Goal: Task Accomplishment & Management: Use online tool/utility

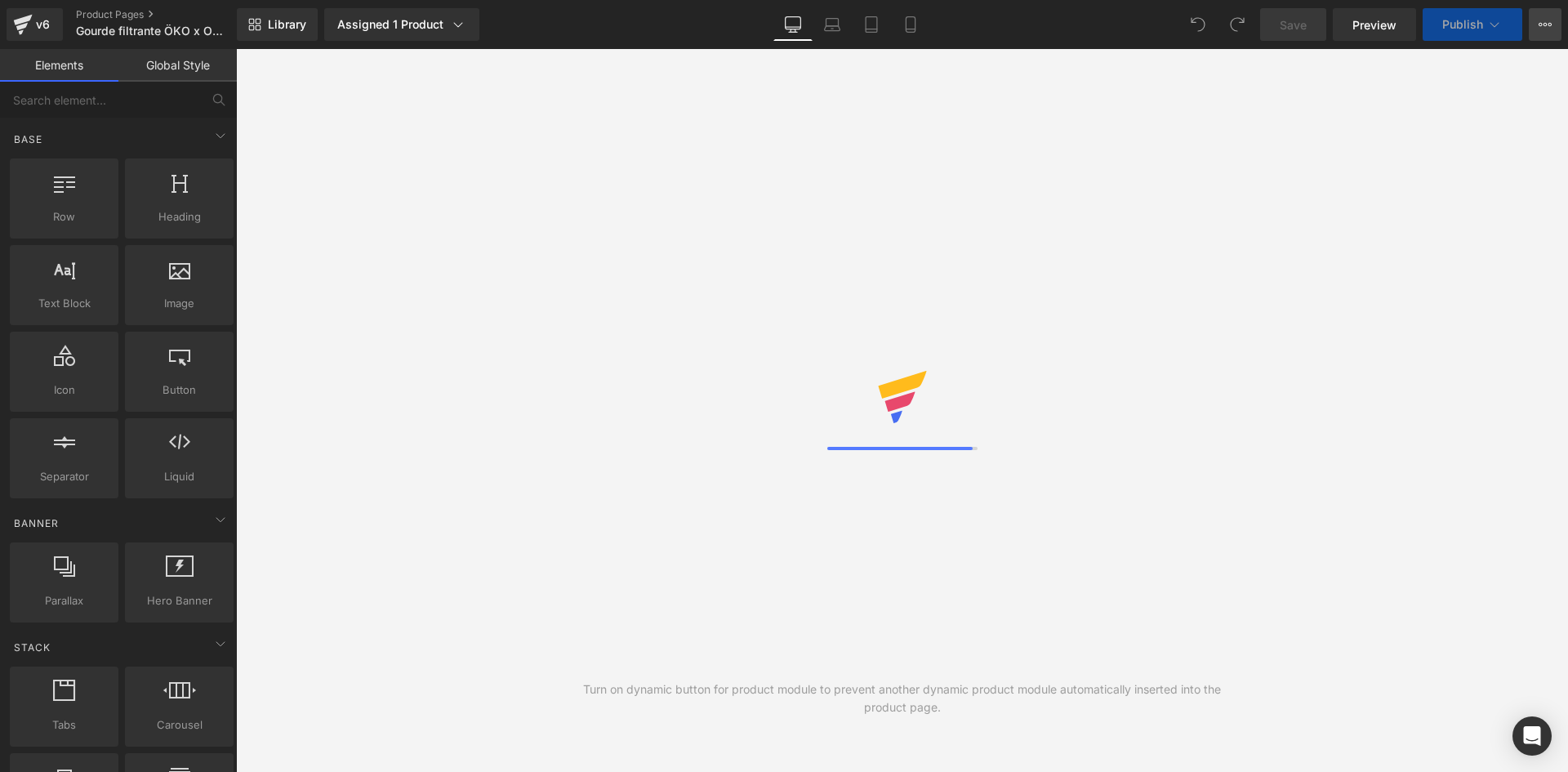
click at [1561, 16] on div "Save Preview Publish Scheduled View Live Page View with current Template Save T…" at bounding box center [1410, 25] width 314 height 33
click at [1561, 25] on button "View Live Page View with current Template Save Template to Library Schedule Pub…" at bounding box center [1545, 25] width 33 height 33
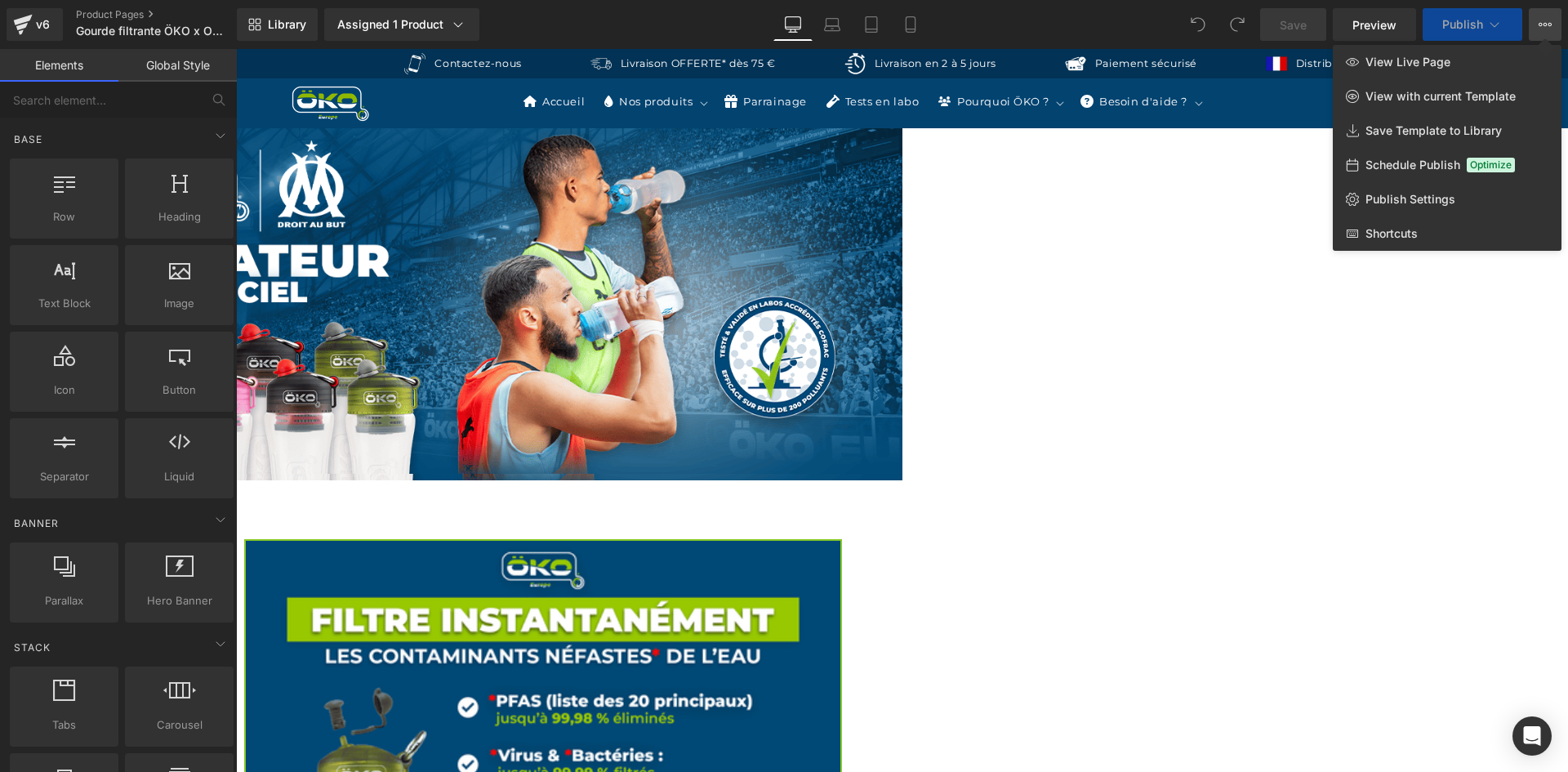
click at [1542, 22] on icon at bounding box center [1545, 25] width 13 height 13
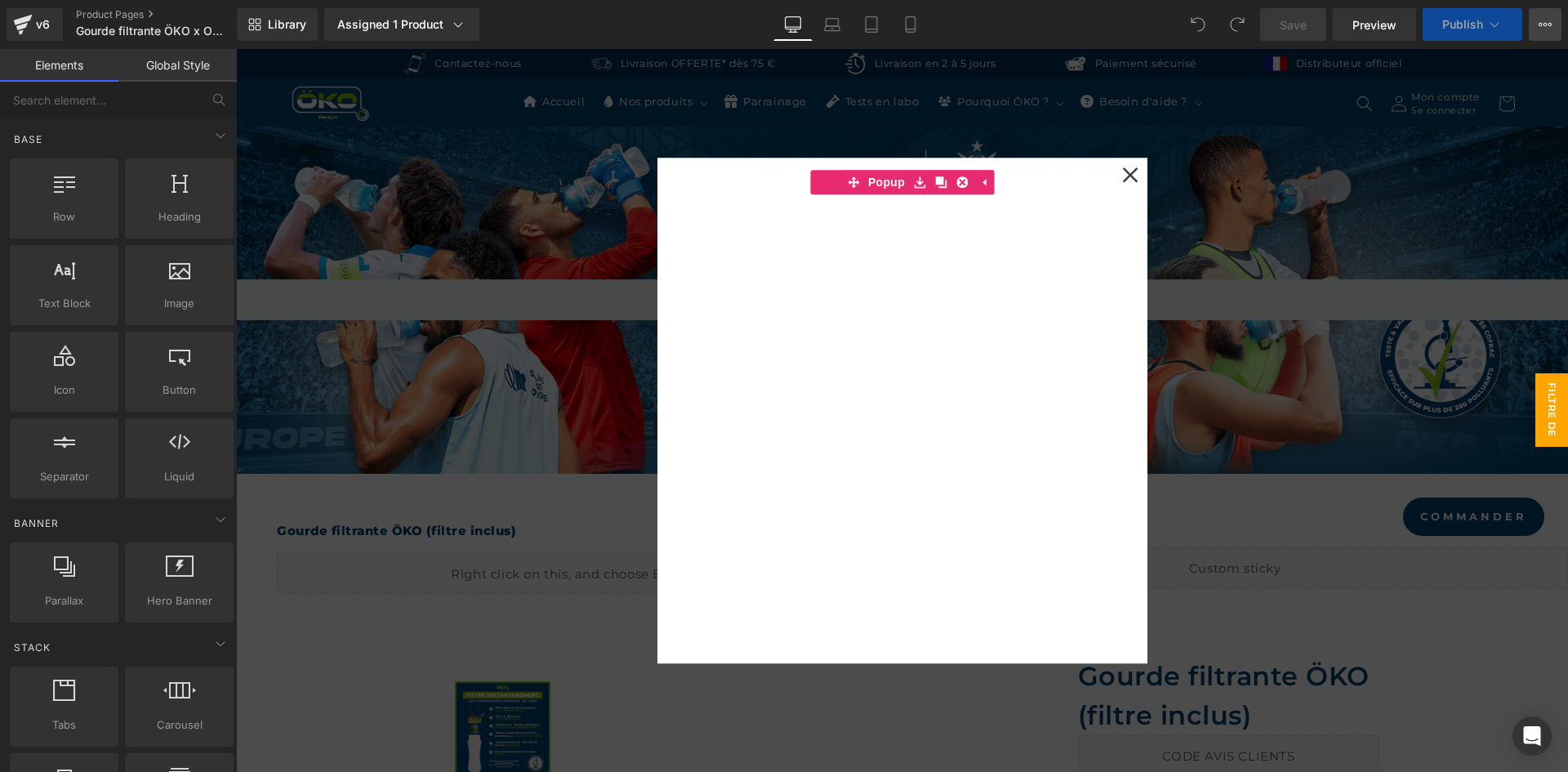
click at [1542, 22] on icon at bounding box center [1545, 25] width 13 height 13
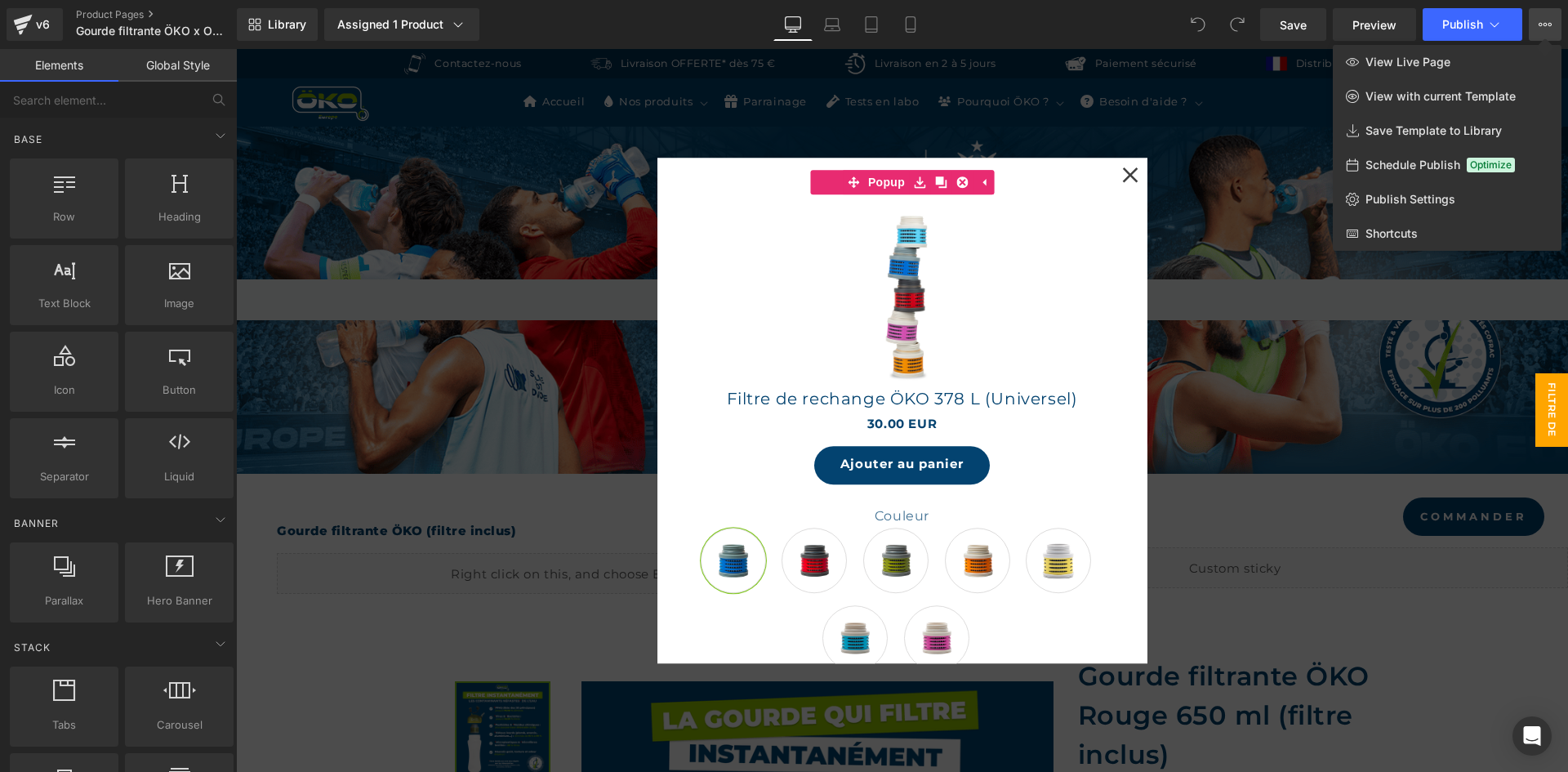
click at [1126, 168] on div at bounding box center [901, 411] width 1332 height 723
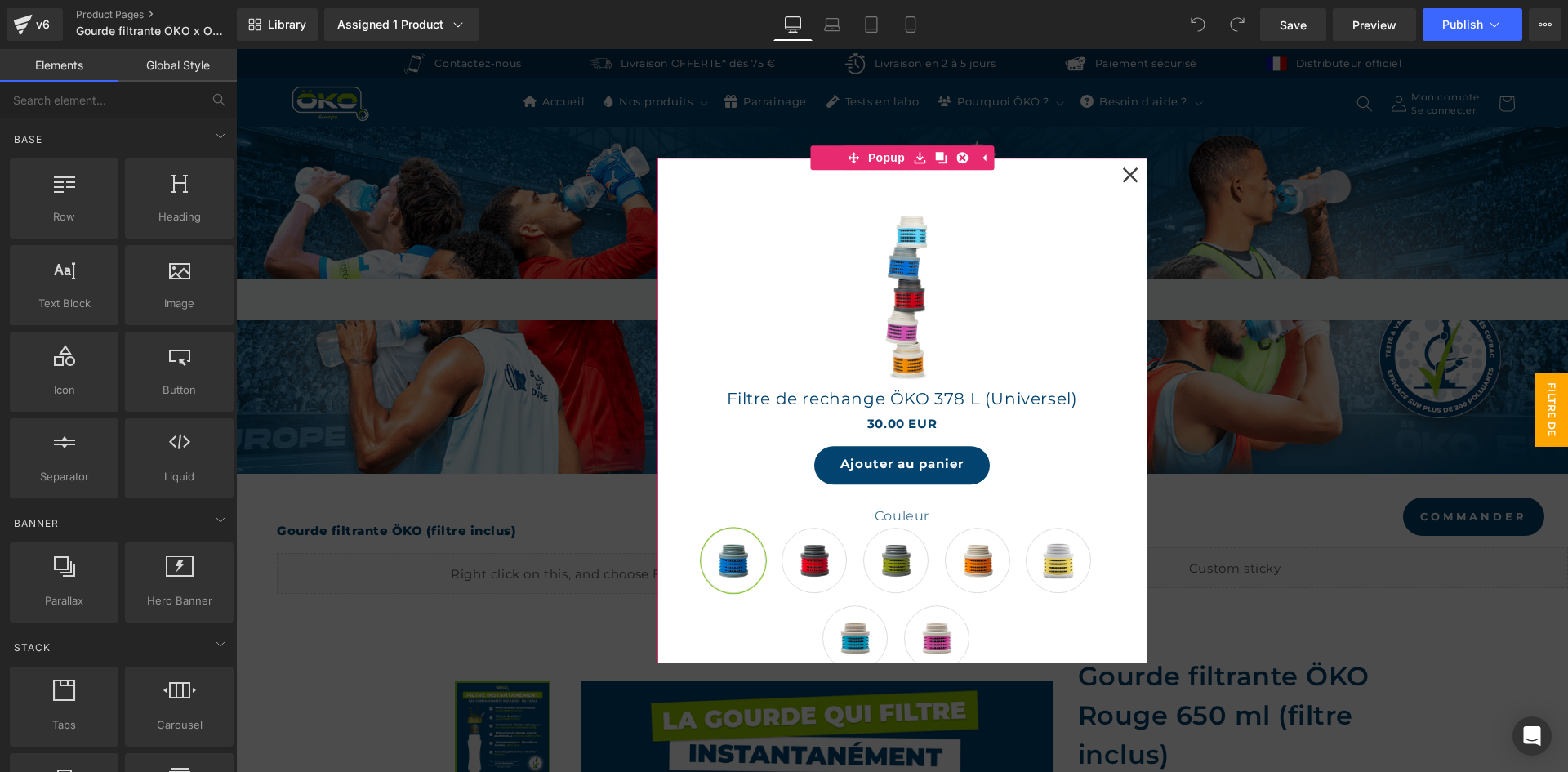
click at [1125, 172] on icon at bounding box center [1130, 174] width 16 height 16
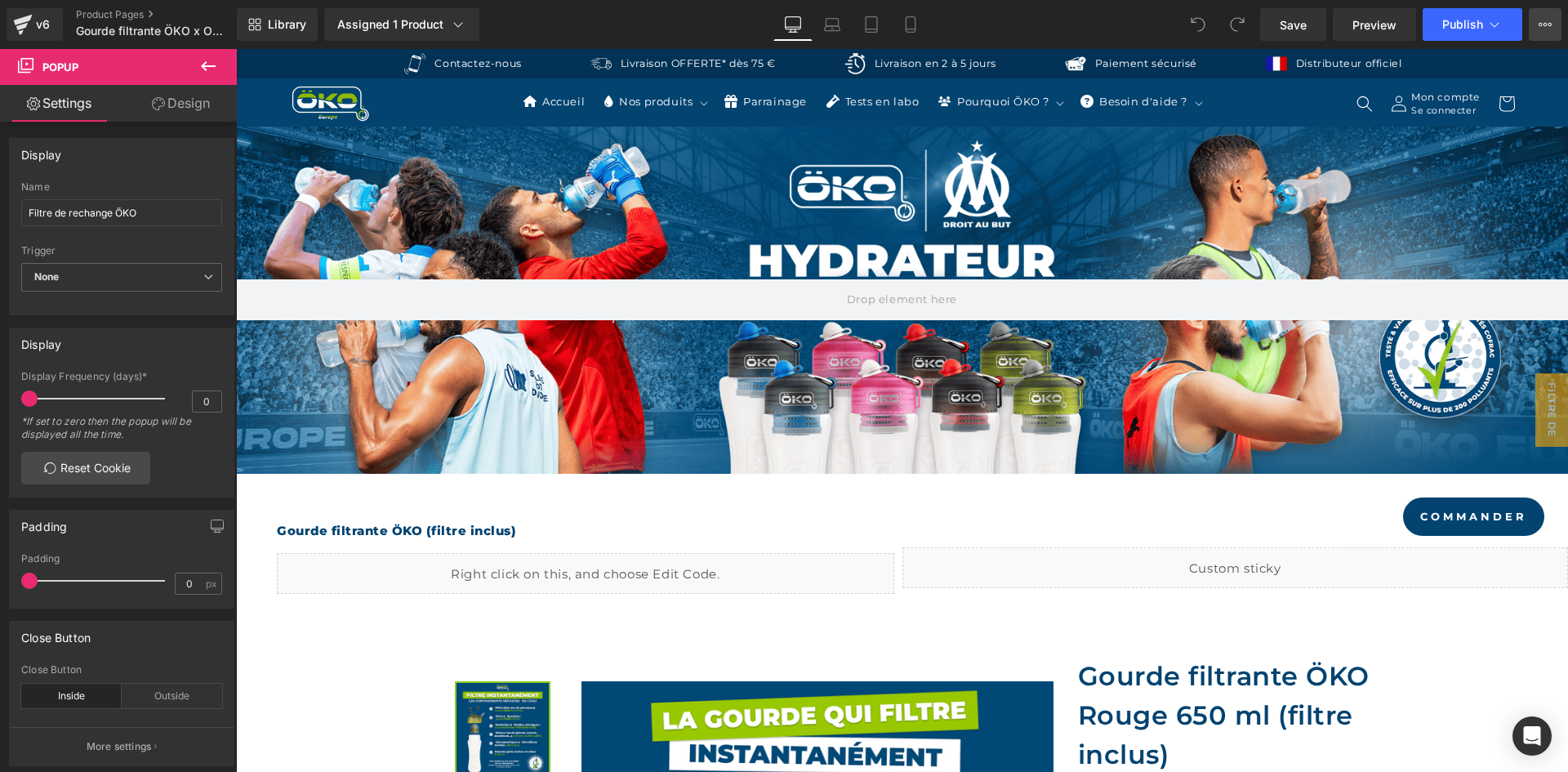
click at [1542, 30] on icon at bounding box center [1545, 25] width 13 height 13
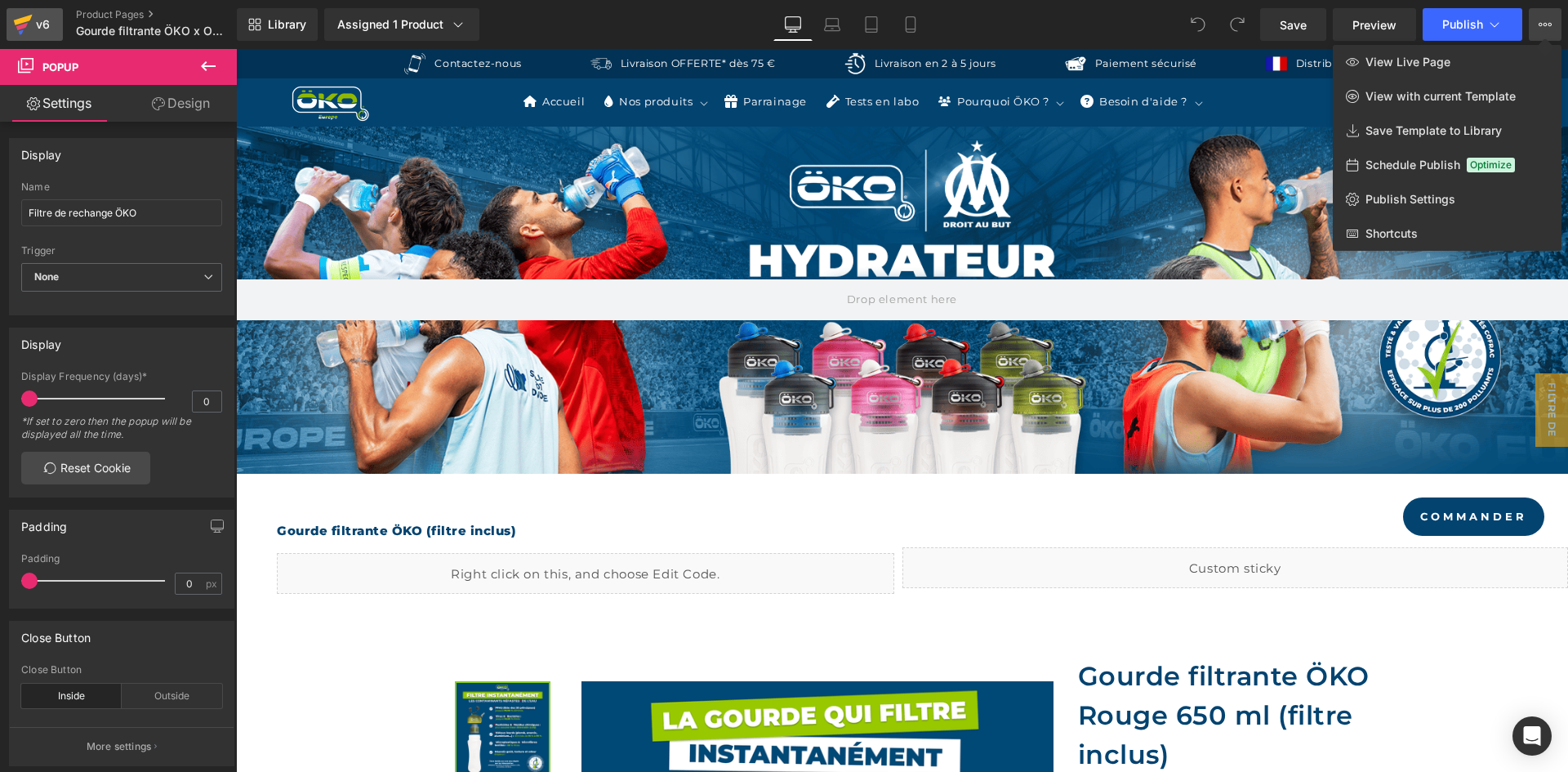
click at [51, 16] on div "v6" at bounding box center [43, 25] width 21 height 21
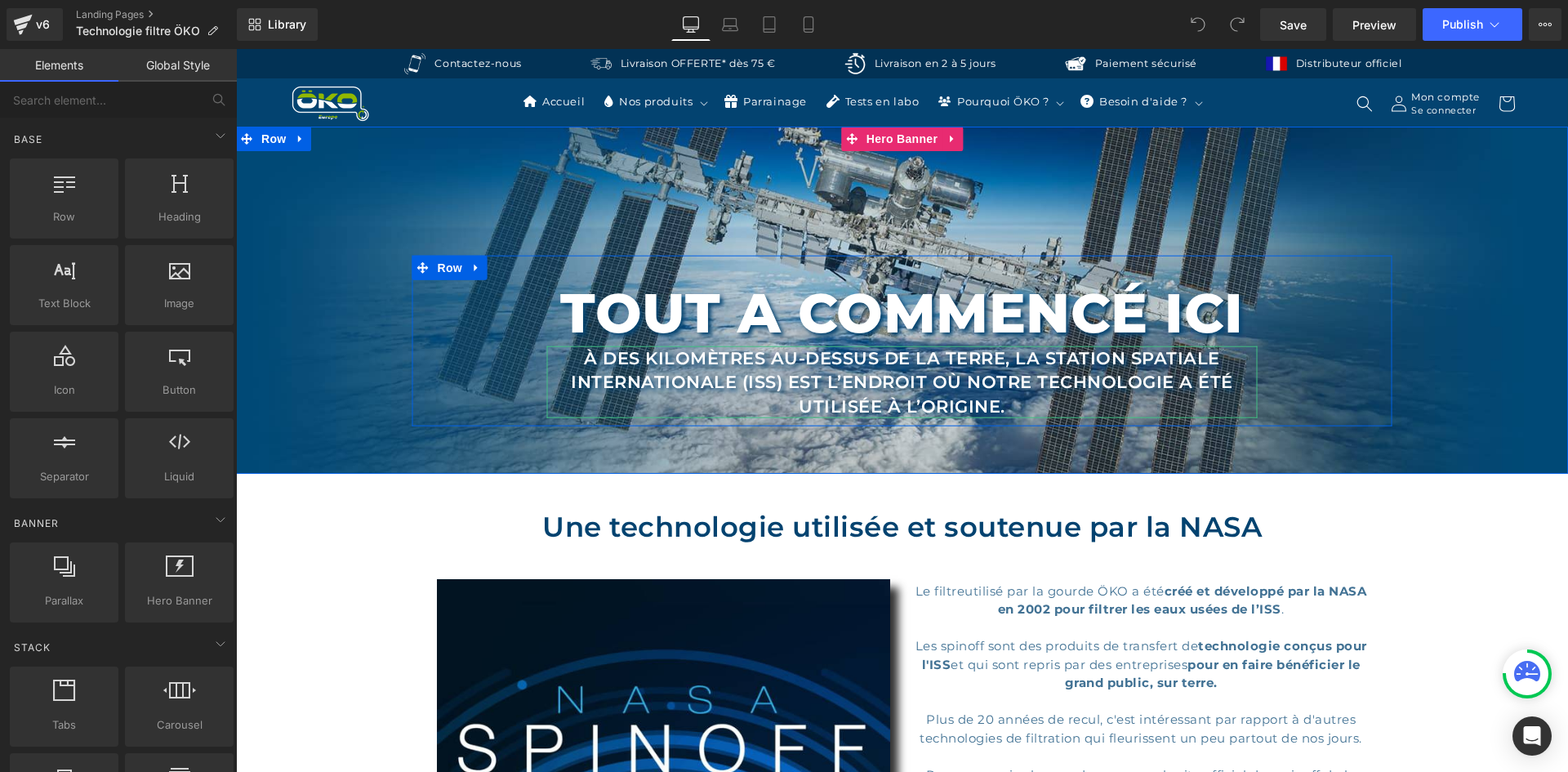
scroll to position [1239, 0]
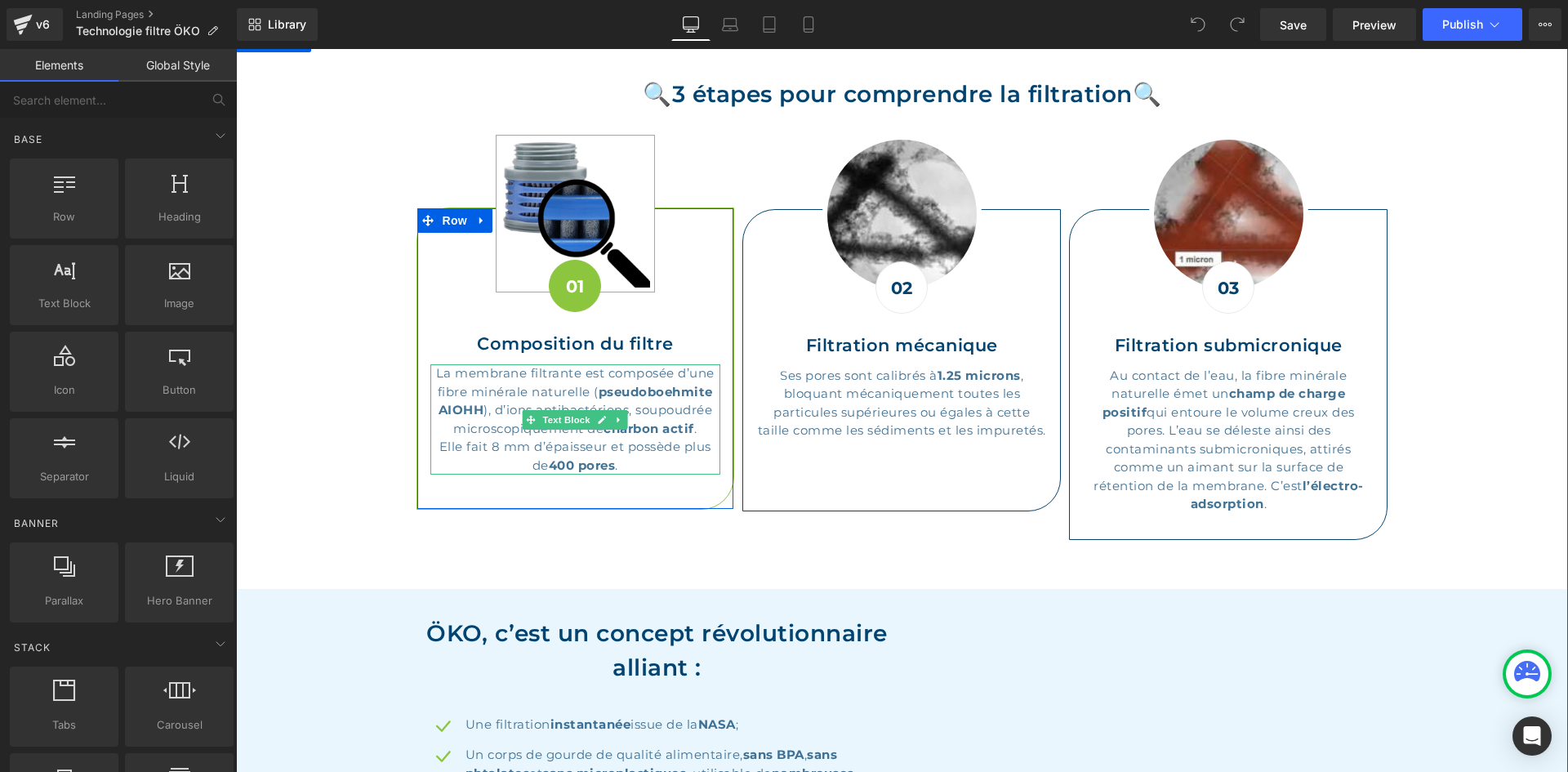
click at [653, 402] on p "La membrane filtrante est composée d’une fibre minérale naturelle ( pseudoboehm…" at bounding box center [575, 402] width 291 height 74
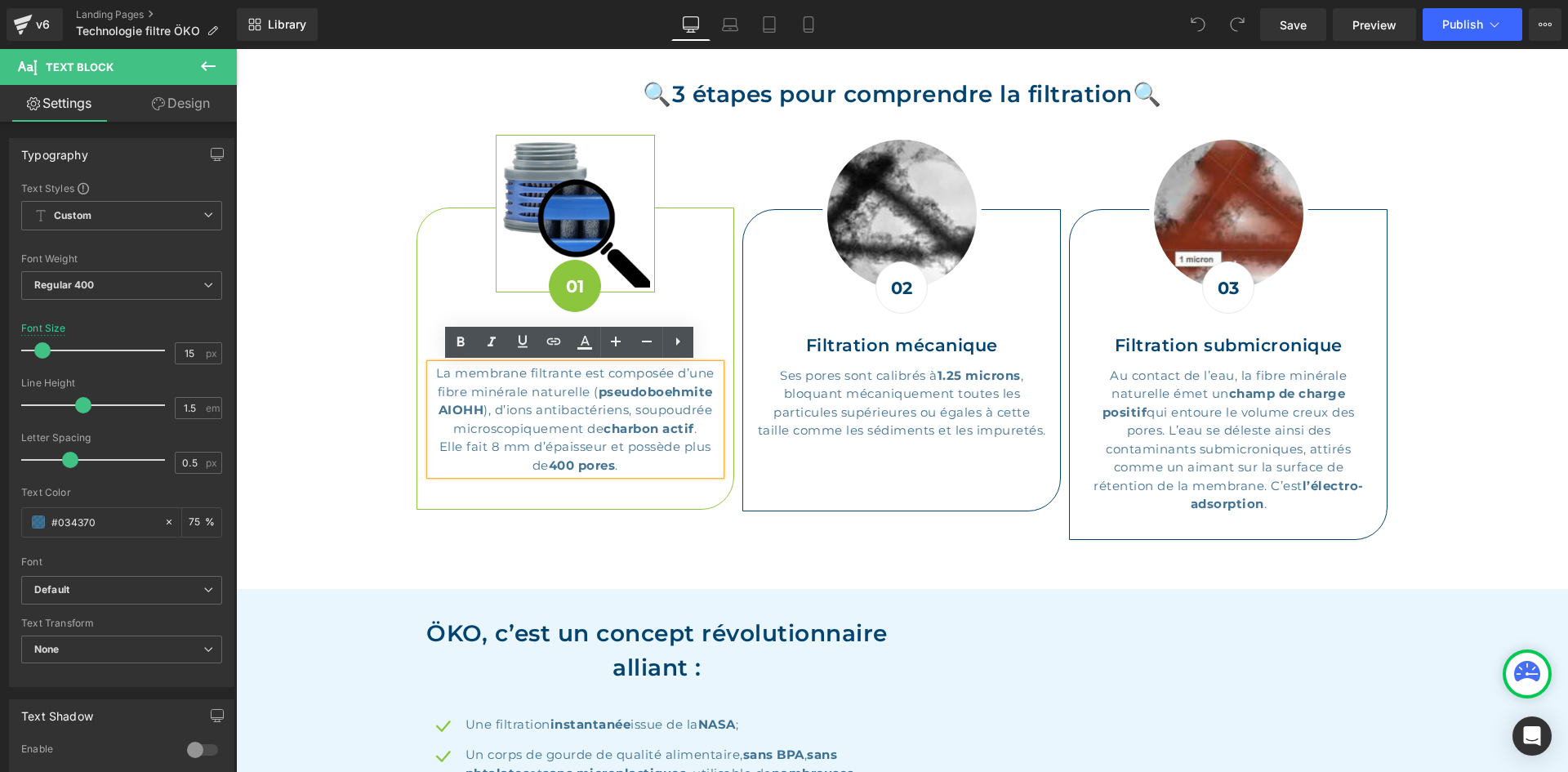
click at [643, 412] on p "La membrane filtrante est composée d’une fibre minérale naturelle ( pseudoboehm…" at bounding box center [575, 402] width 291 height 74
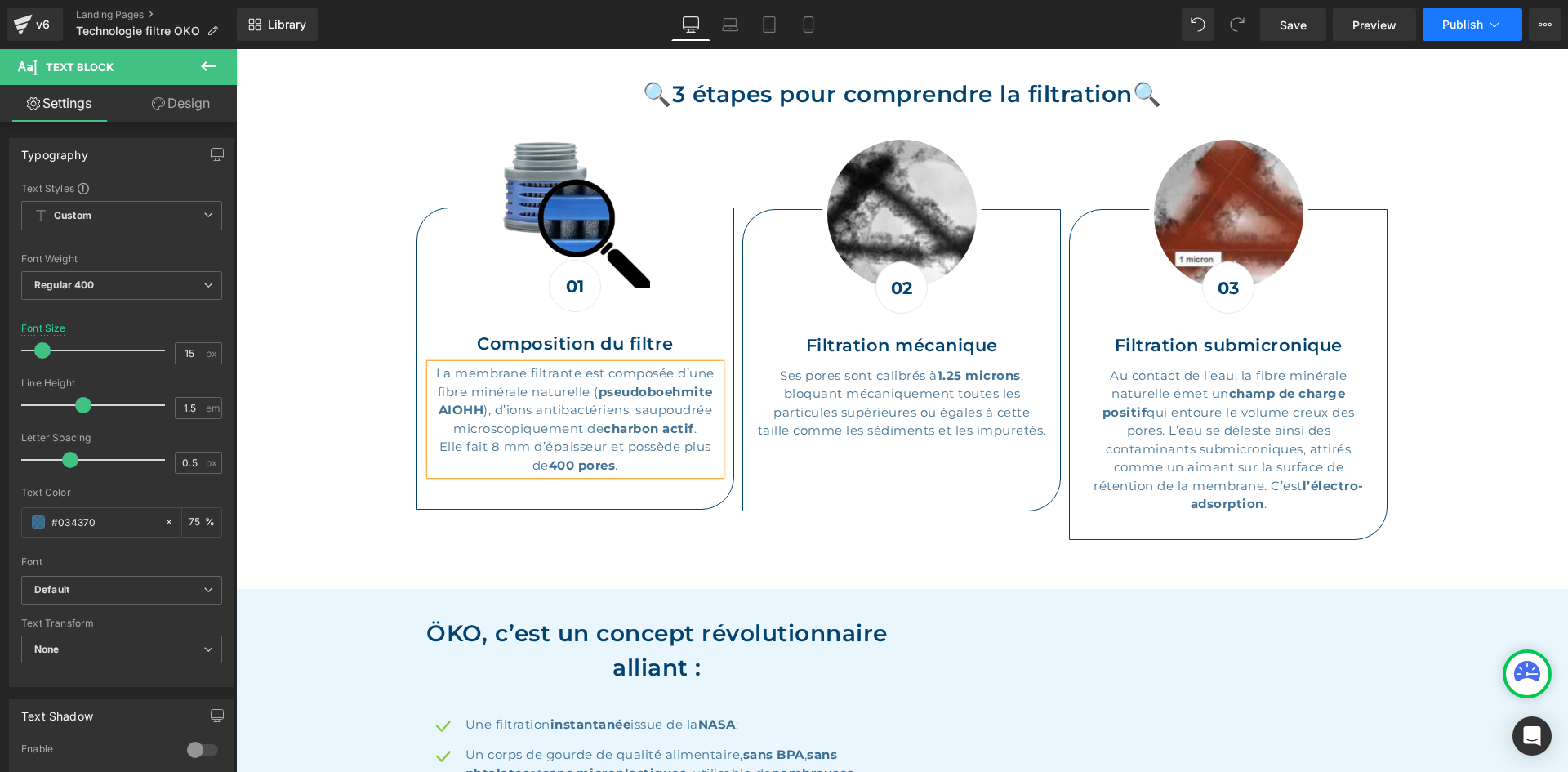
click at [1445, 21] on span "Publish" at bounding box center [1462, 25] width 41 height 13
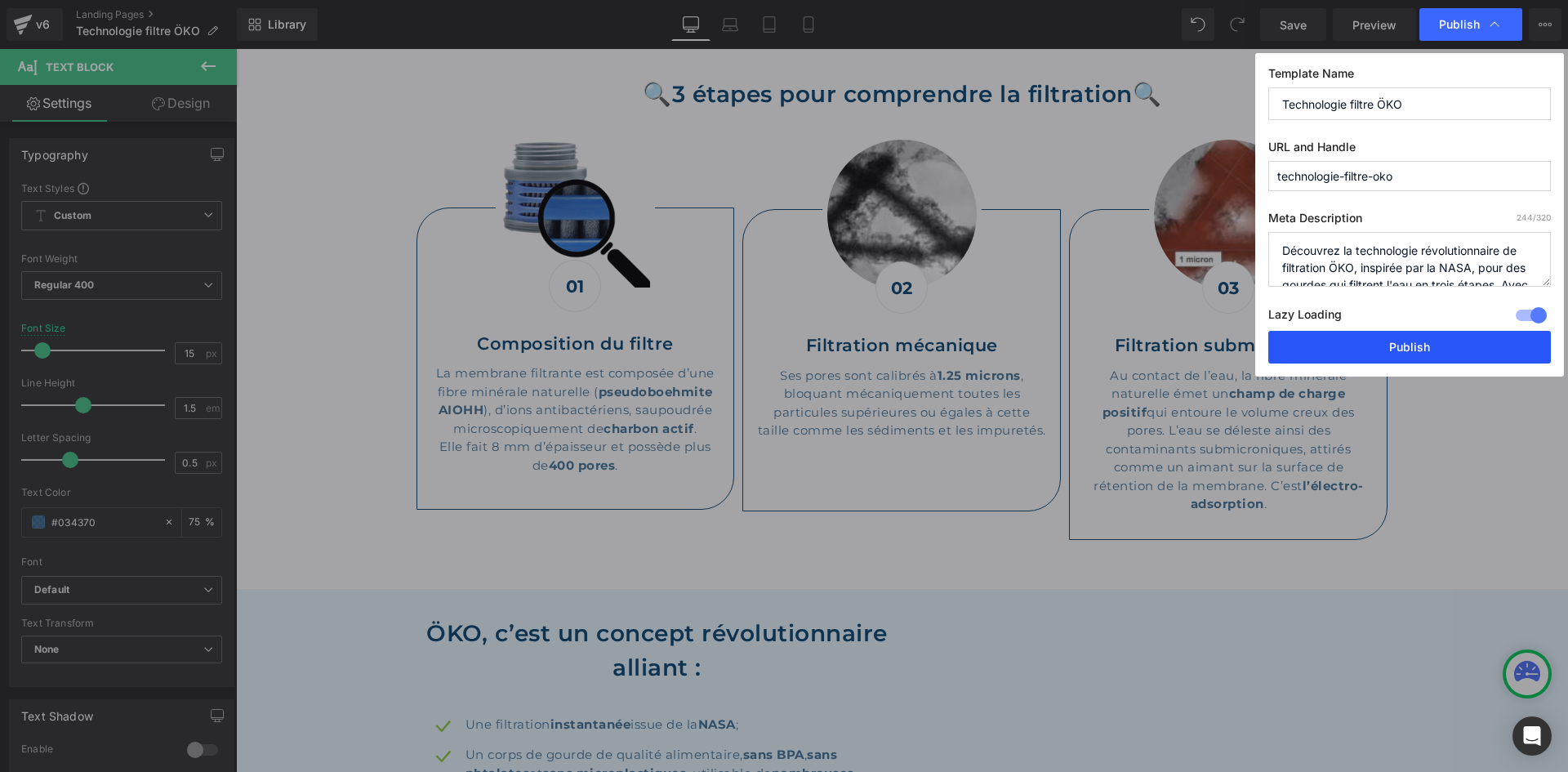
click at [1320, 342] on button "Publish" at bounding box center [1410, 347] width 282 height 33
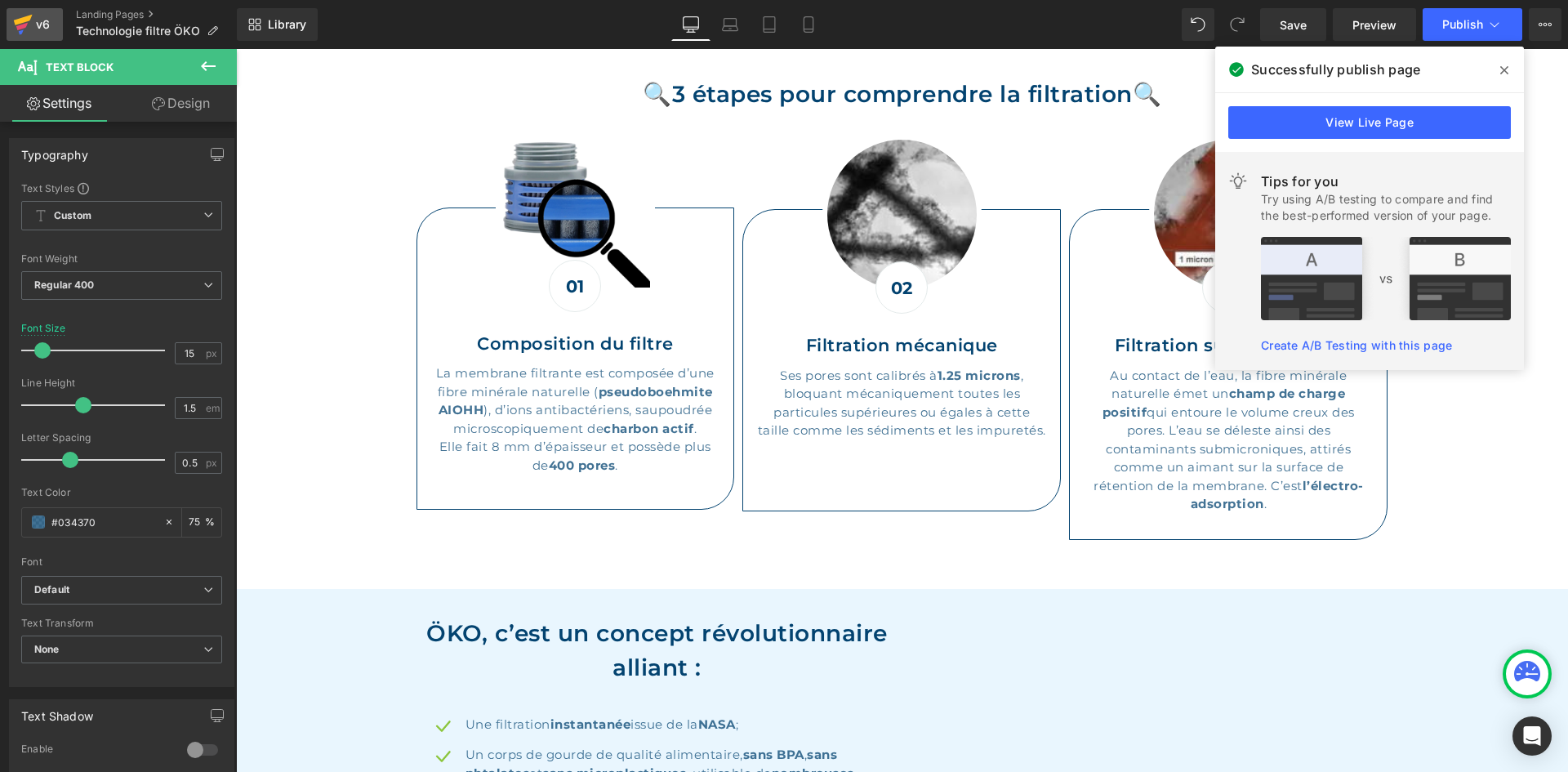
click at [48, 24] on div "v6" at bounding box center [43, 25] width 21 height 21
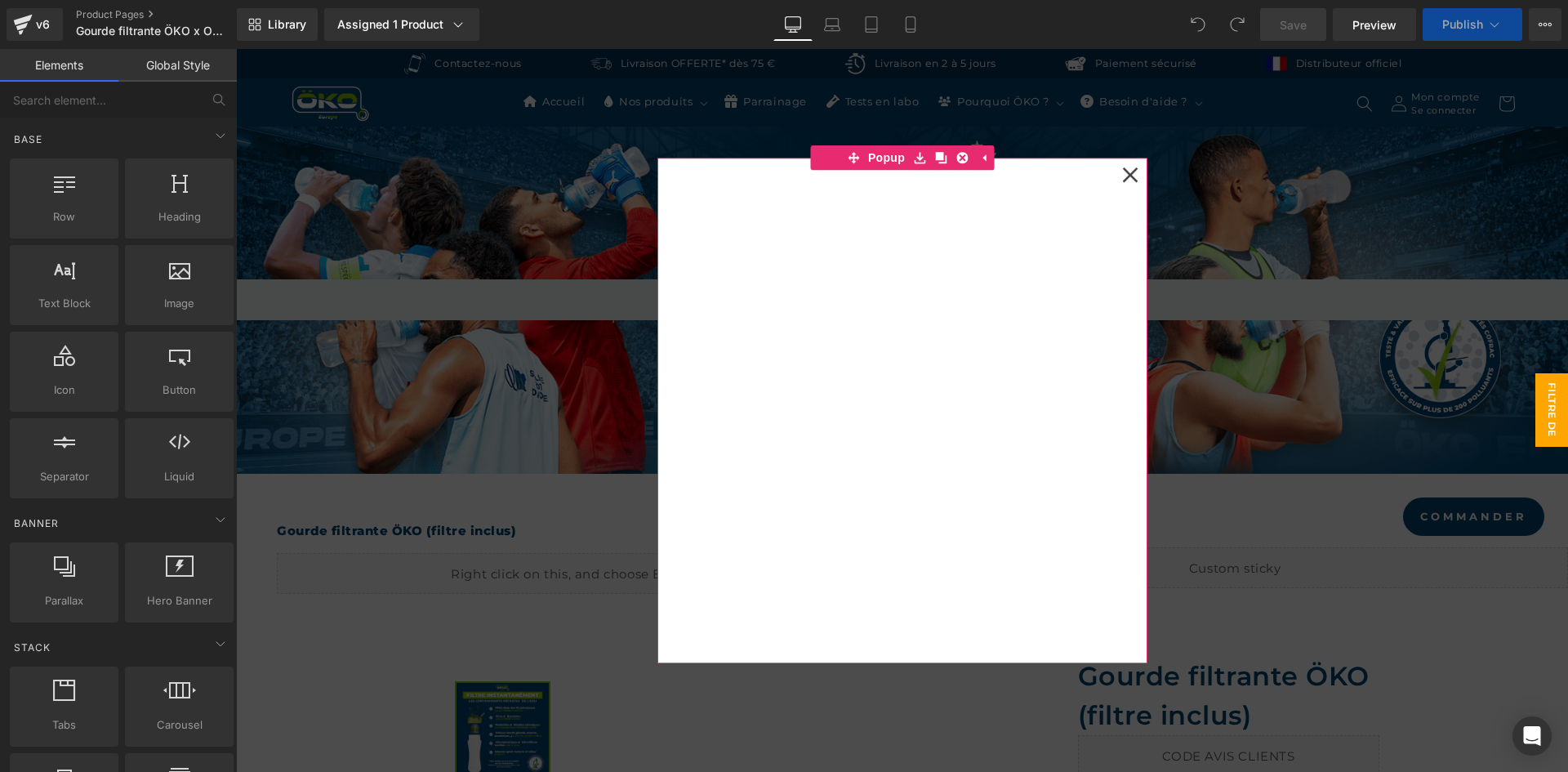
click at [1122, 177] on icon at bounding box center [1130, 174] width 16 height 16
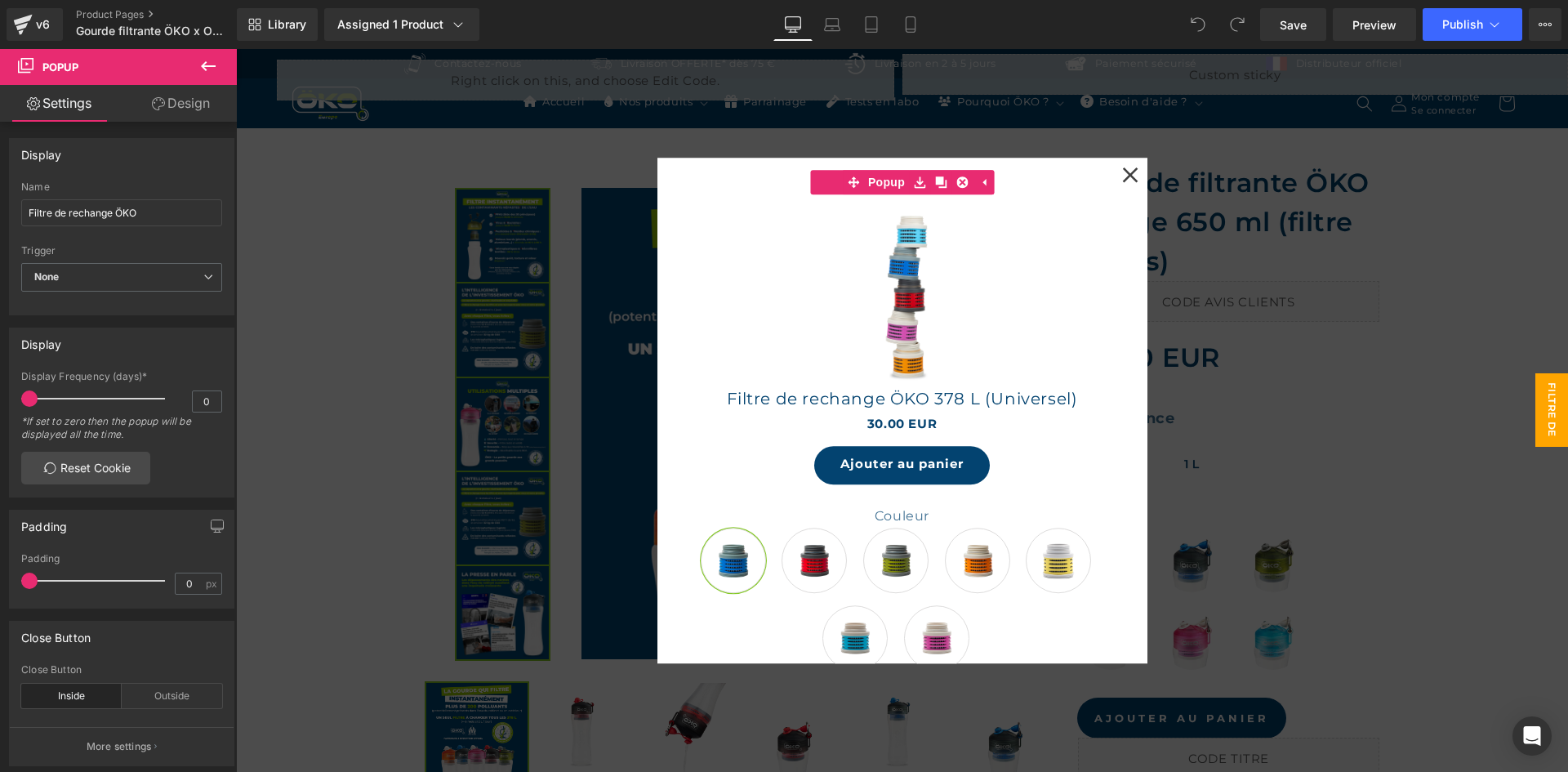
scroll to position [898, 0]
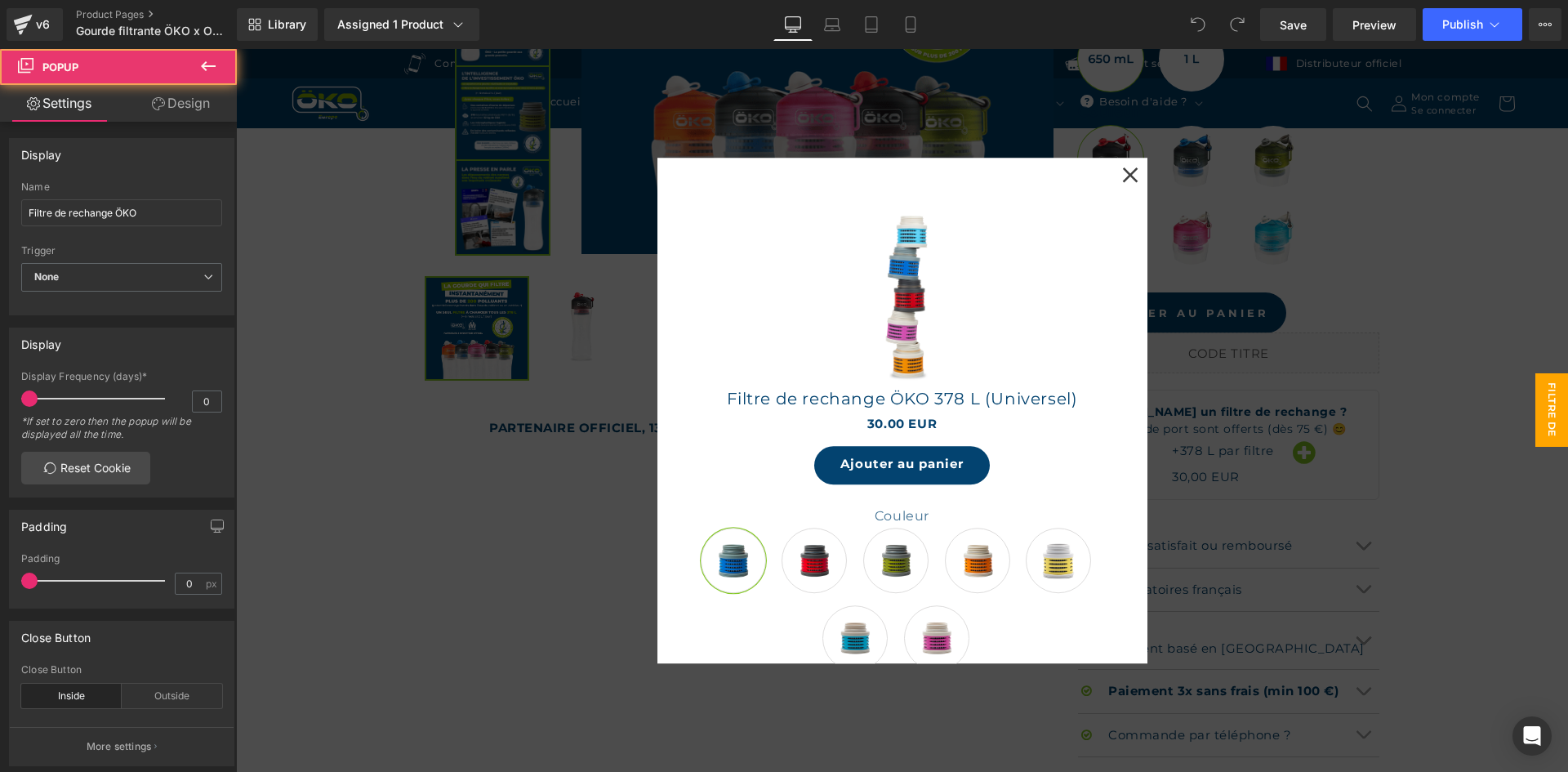
click at [1126, 173] on icon at bounding box center [1130, 174] width 16 height 16
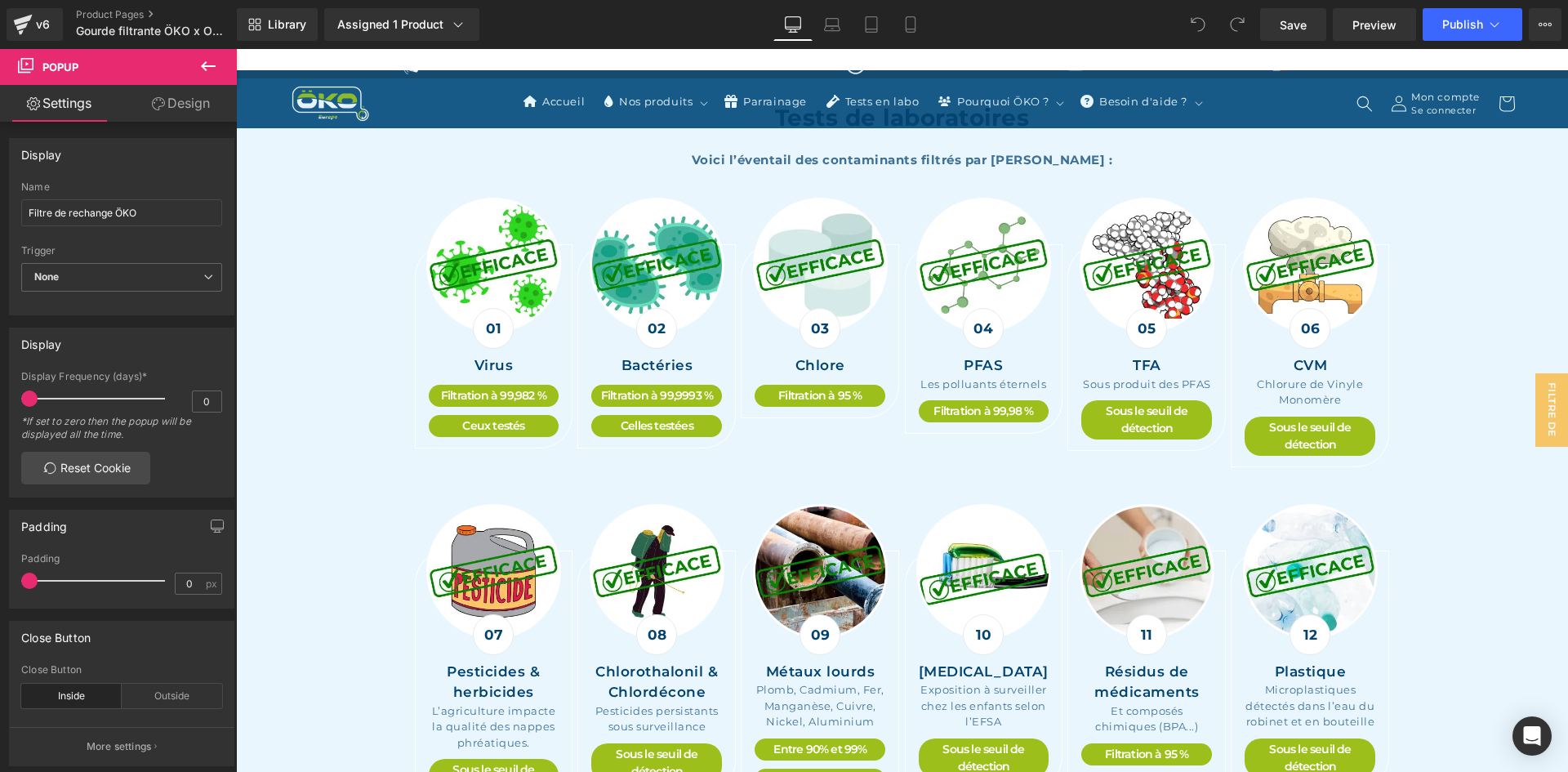
scroll to position [2614, 0]
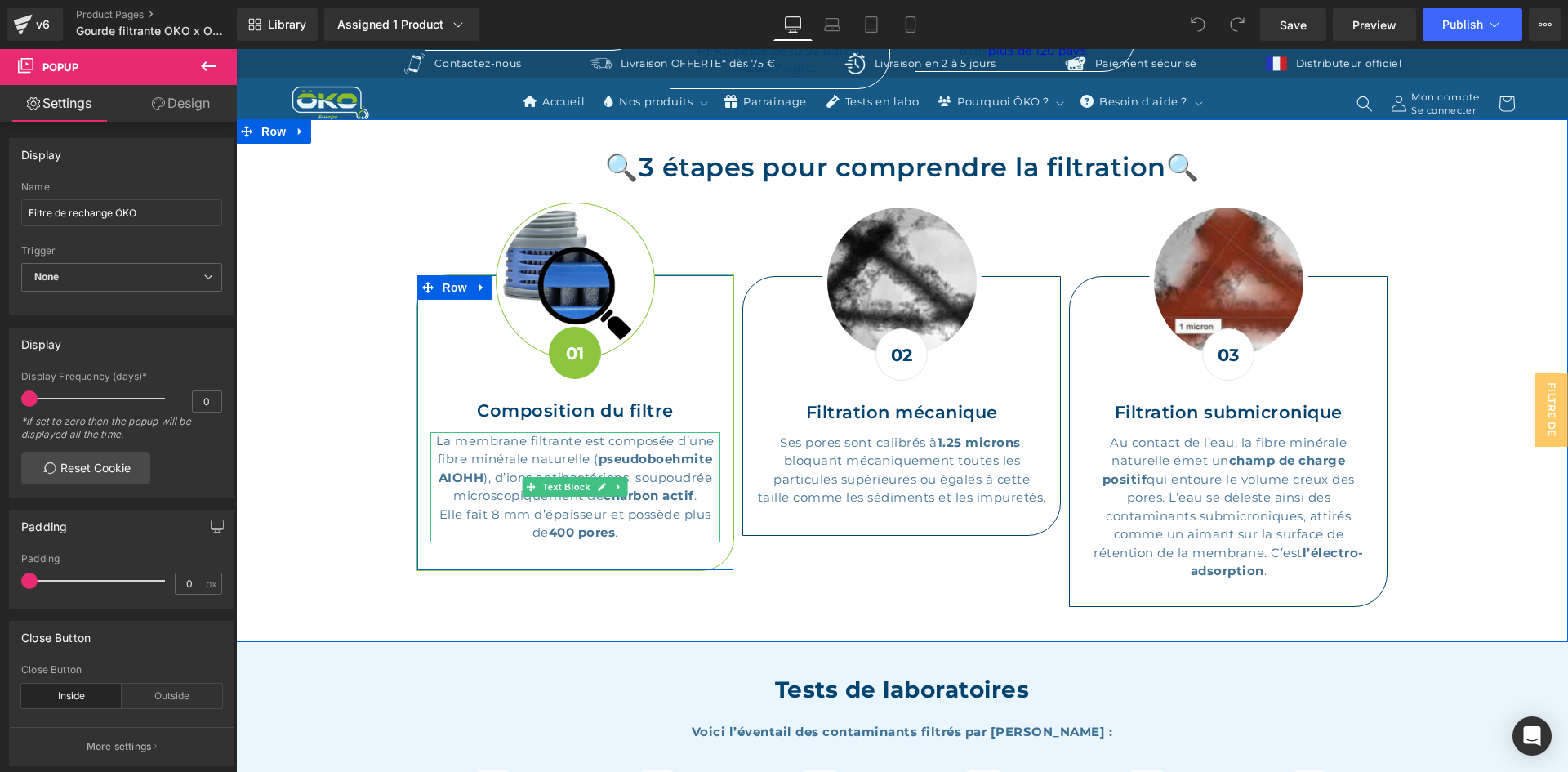
click at [497, 507] on p "Elle fait 8 mm d’épaisseur et possède plus de 400 pores ." at bounding box center [575, 524] width 291 height 37
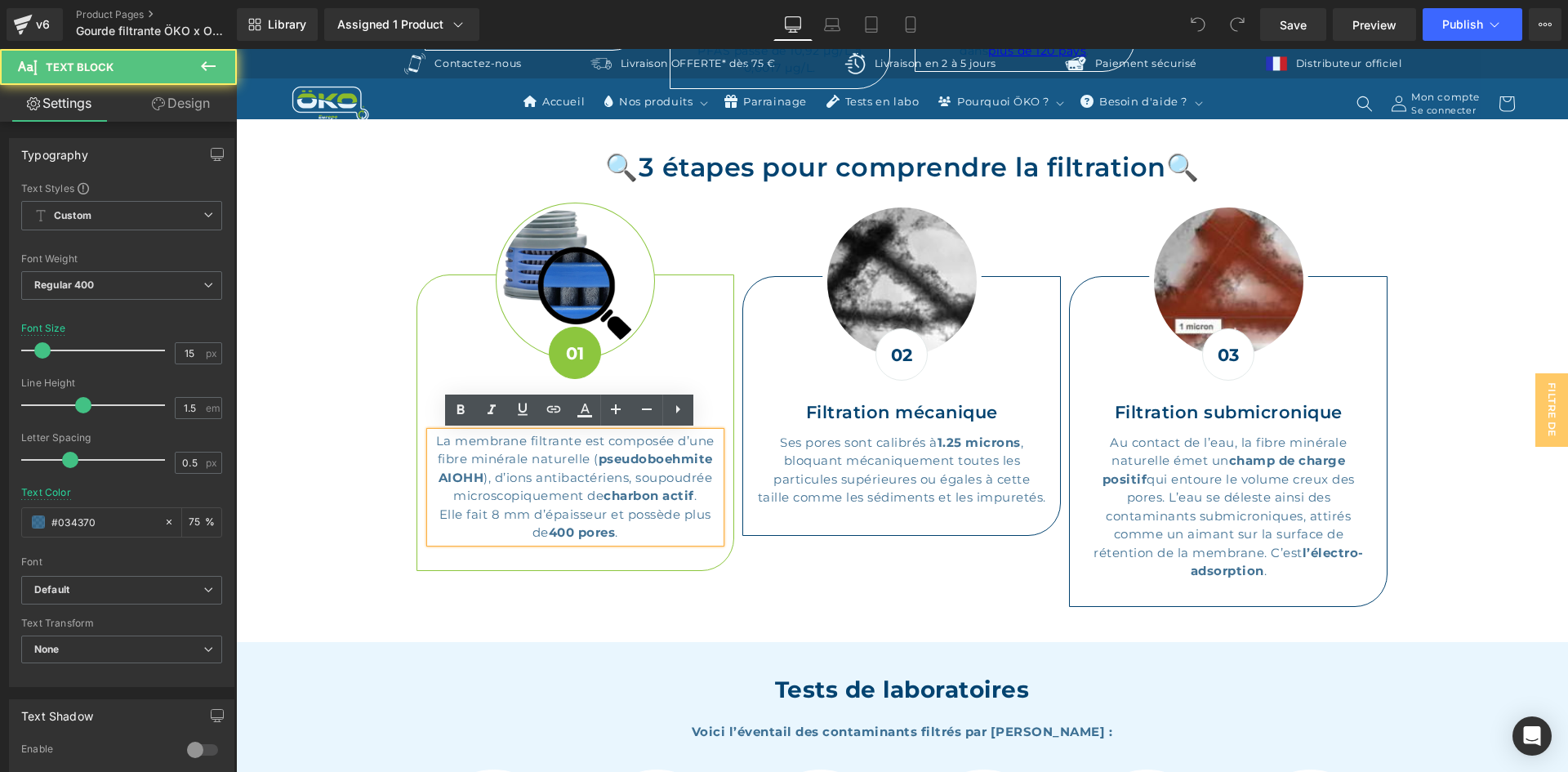
click at [676, 473] on p "La membrane filtrante est composée d’une fibre minérale naturelle ( pseudoboehm…" at bounding box center [575, 469] width 291 height 74
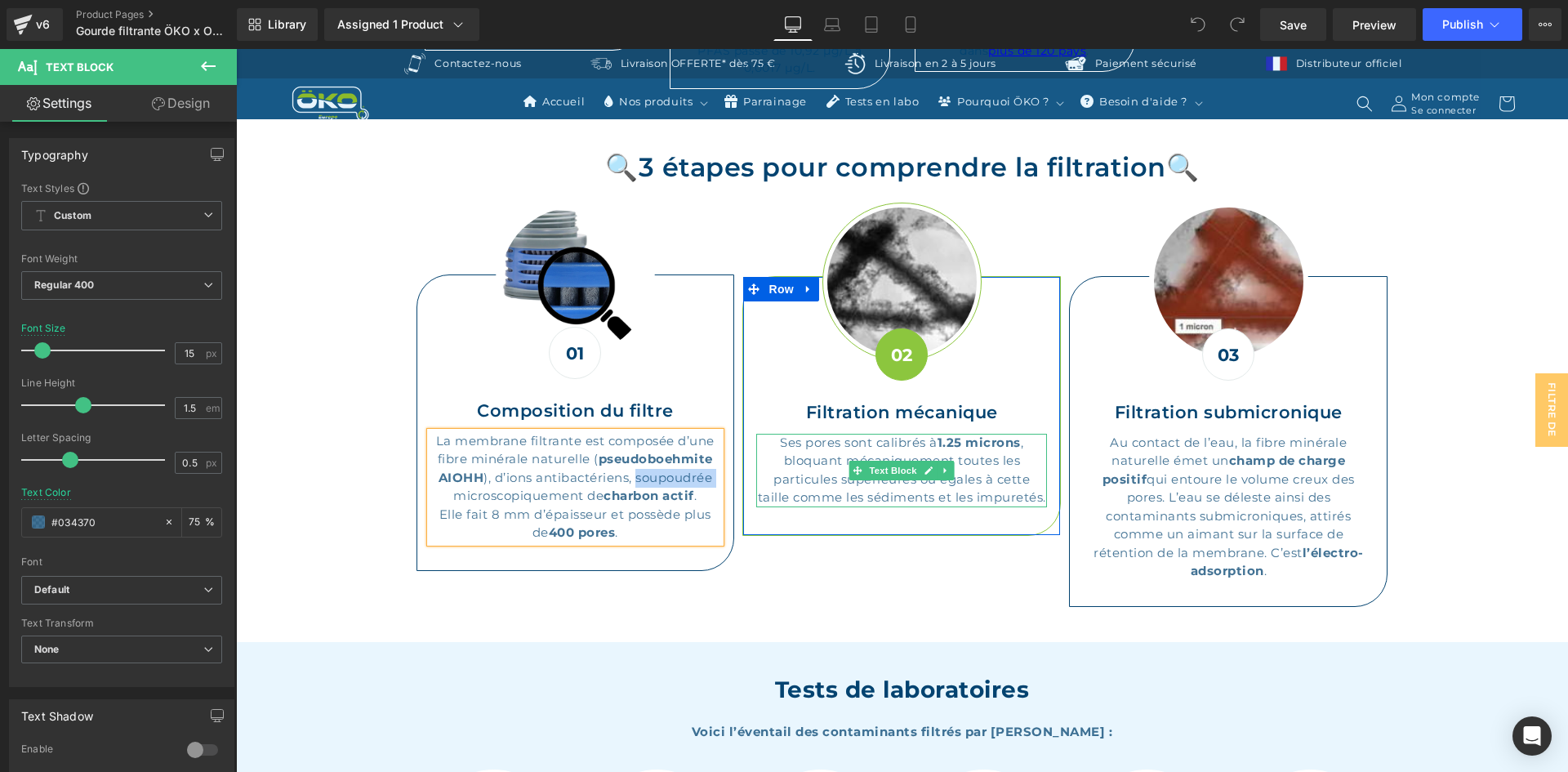
paste div
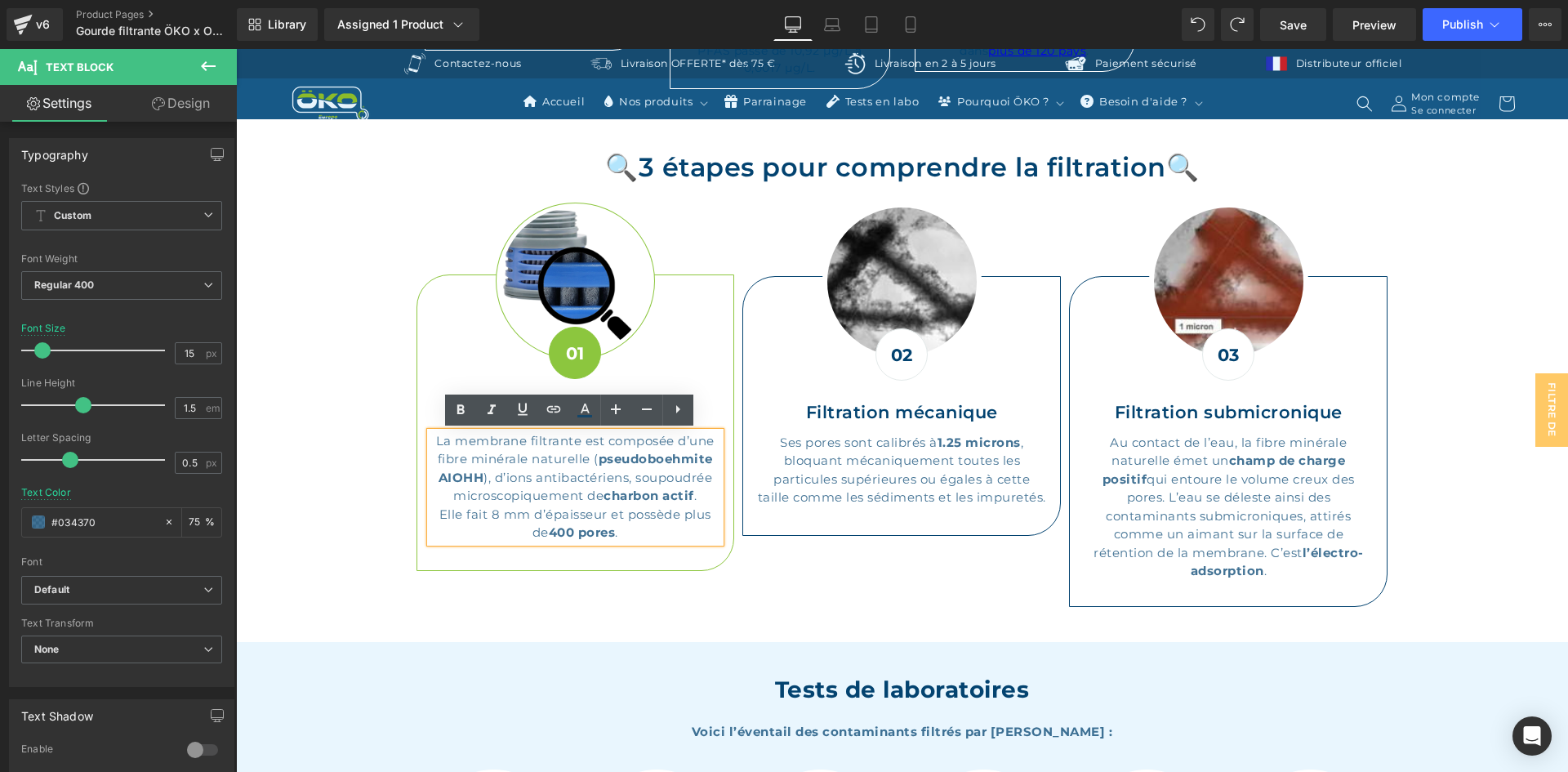
click at [651, 477] on p "La membrane filtrante est composée d’une fibre minérale naturelle ( pseudoboehm…" at bounding box center [575, 469] width 291 height 74
click at [644, 478] on p "La membrane filtrante est composée d’une fibre minérale naturelle ( pseudoboehm…" at bounding box center [575, 469] width 291 height 74
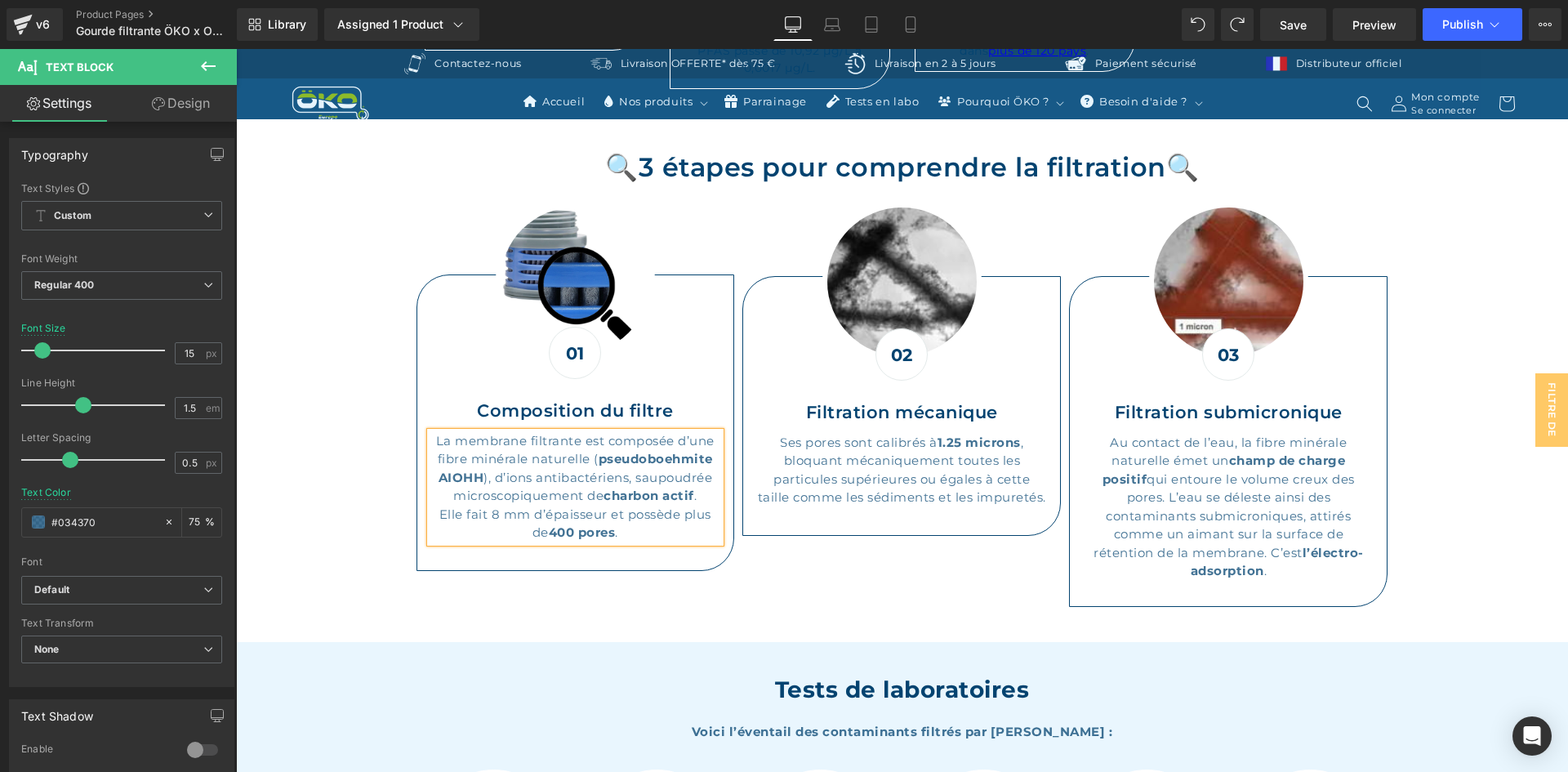
click at [757, 563] on div "Image 01 Text Block Composition du filtre Heading La membrane filtrante est com…" at bounding box center [901, 405] width 979 height 436
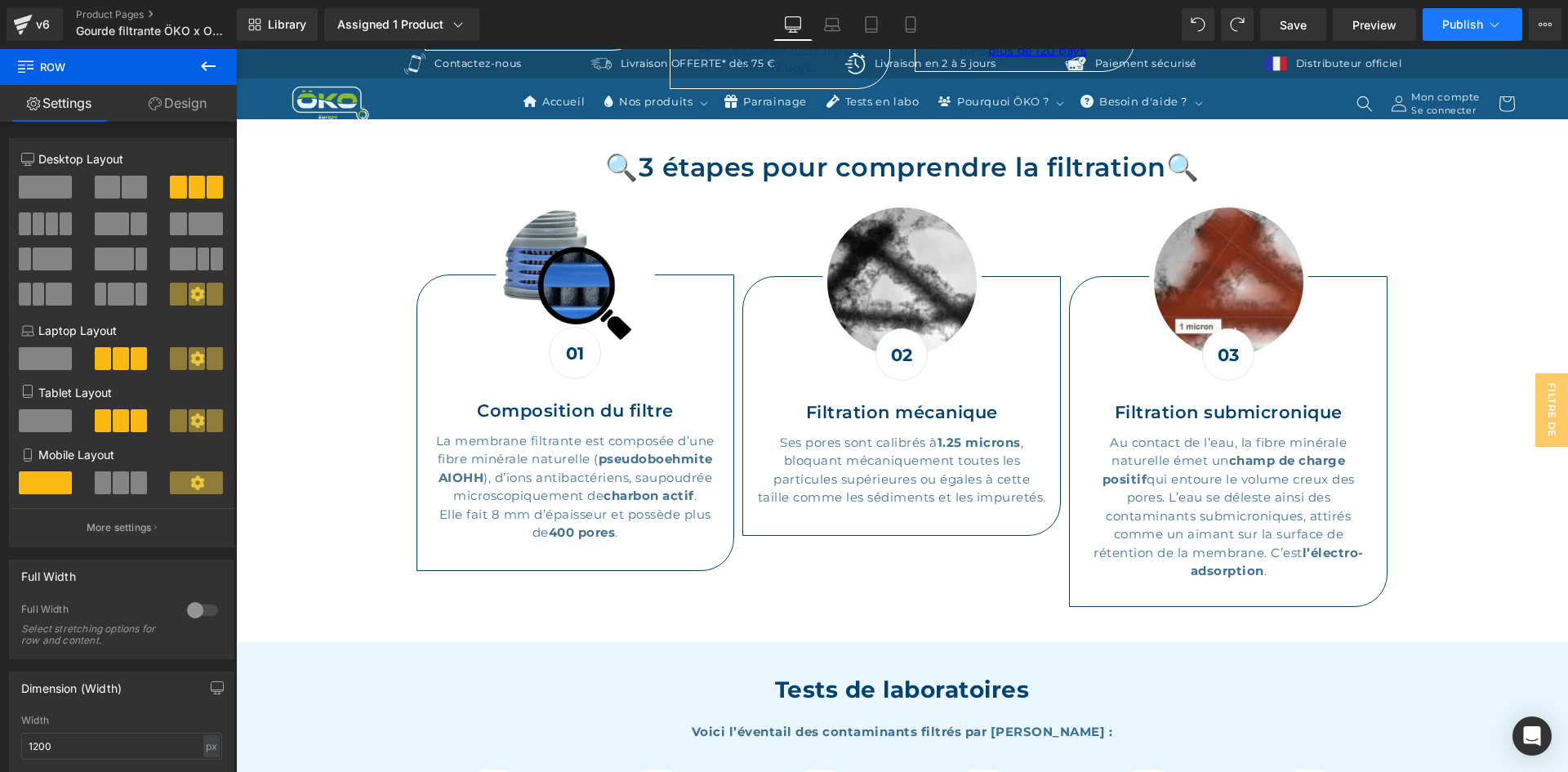
click at [1436, 25] on button "Publish" at bounding box center [1472, 25] width 99 height 33
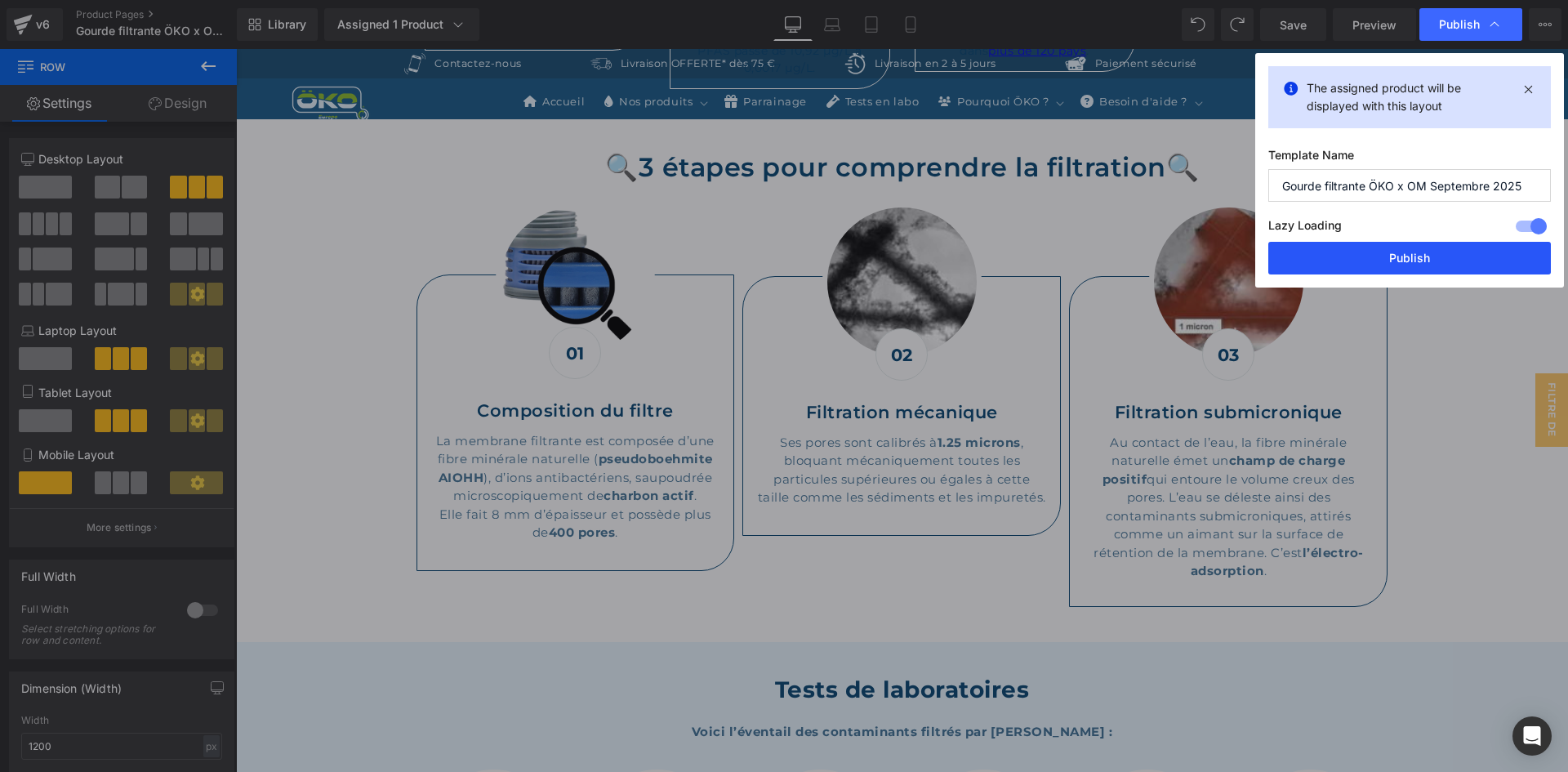
click at [1323, 259] on button "Publish" at bounding box center [1410, 258] width 282 height 33
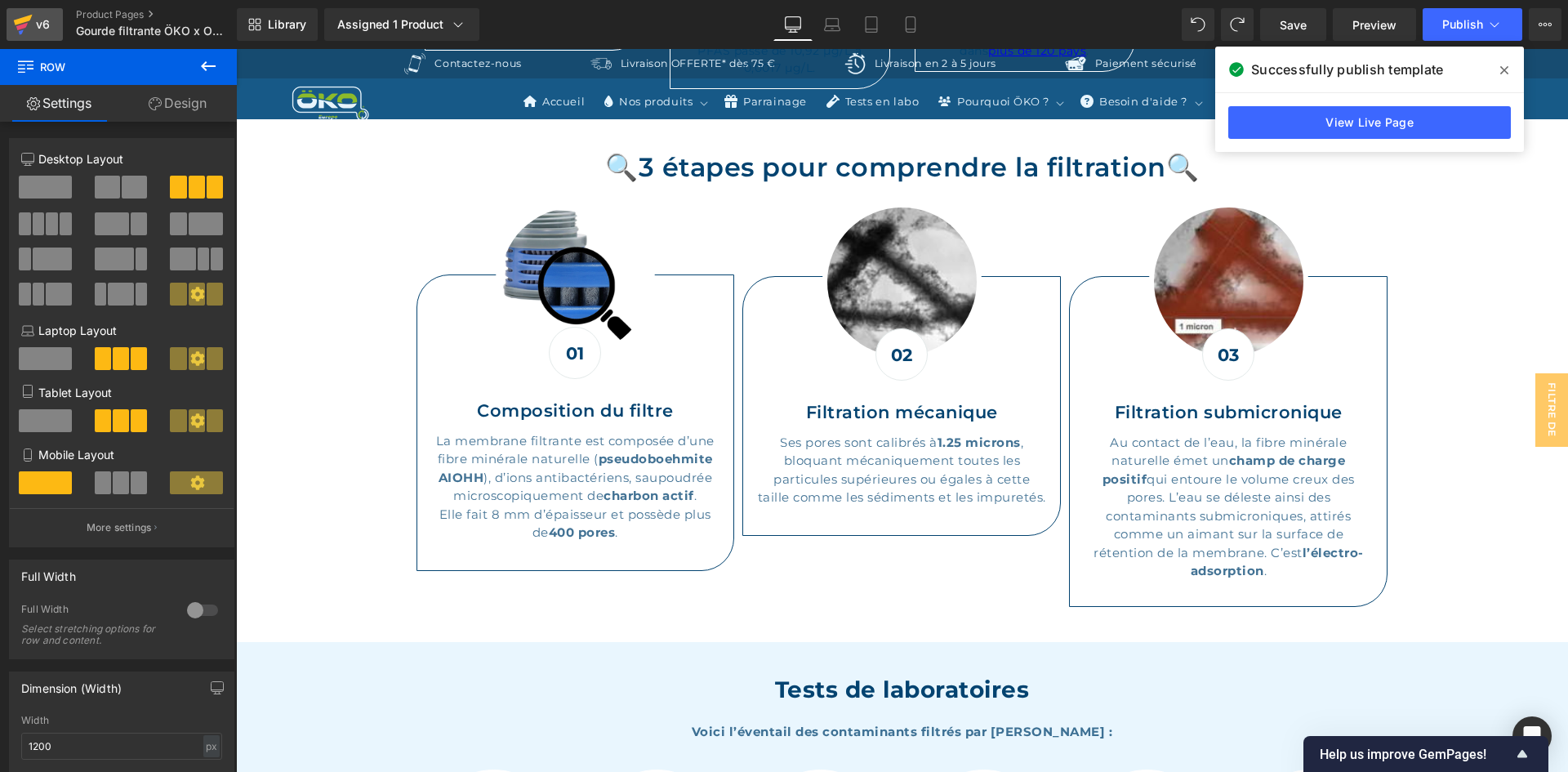
click at [32, 13] on icon at bounding box center [23, 25] width 20 height 41
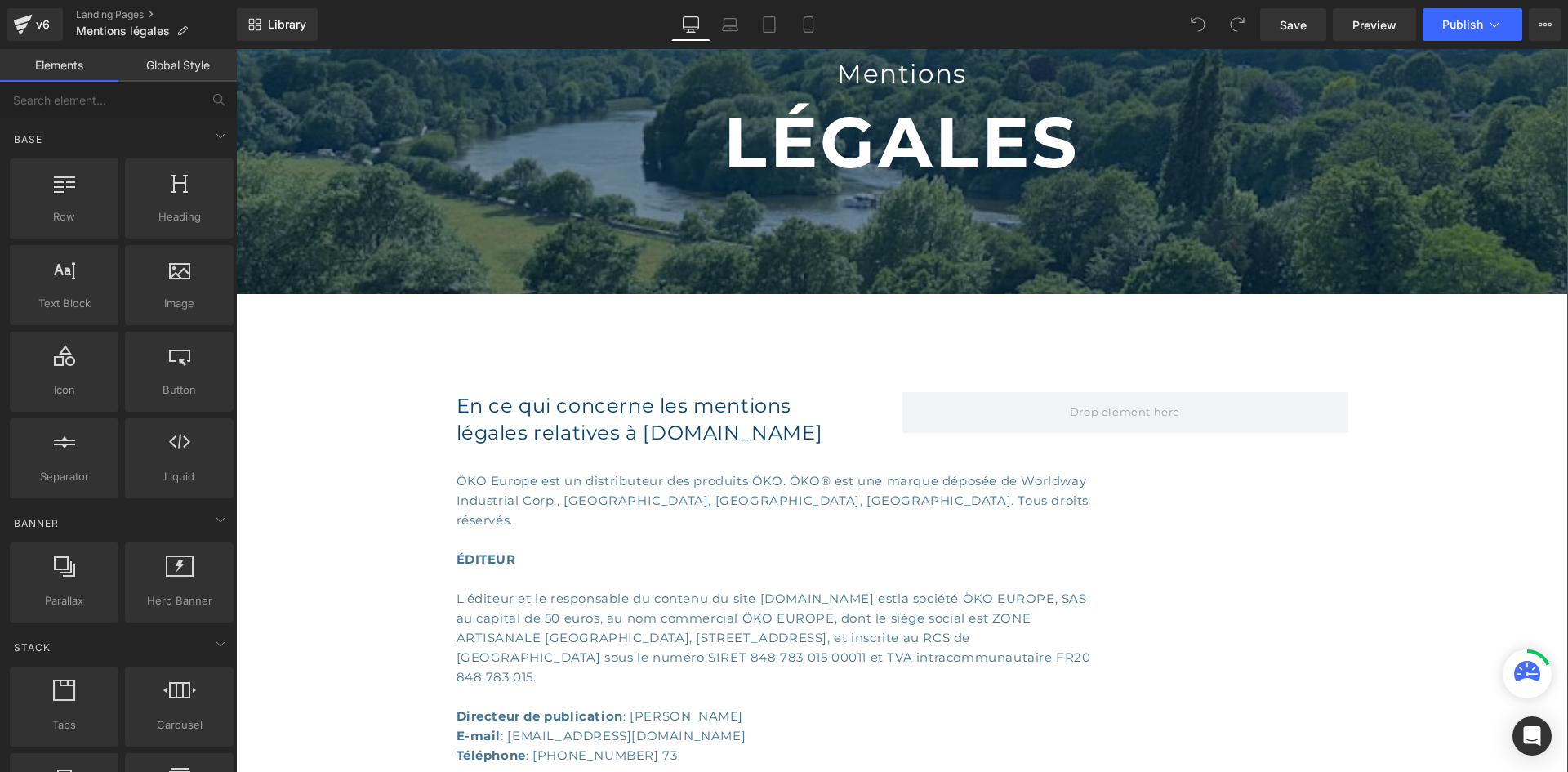
scroll to position [163, 0]
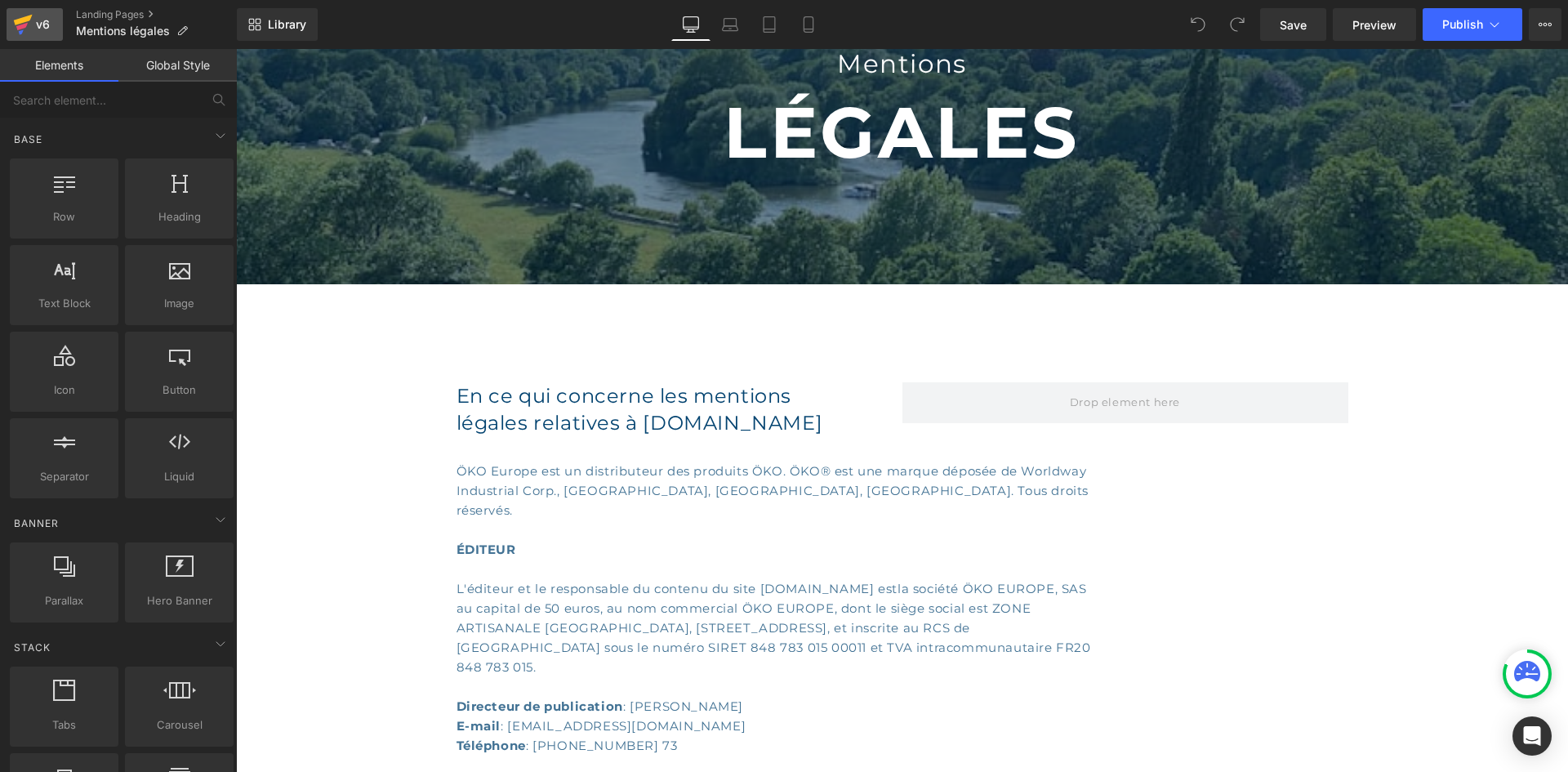
click at [25, 11] on icon at bounding box center [23, 25] width 20 height 41
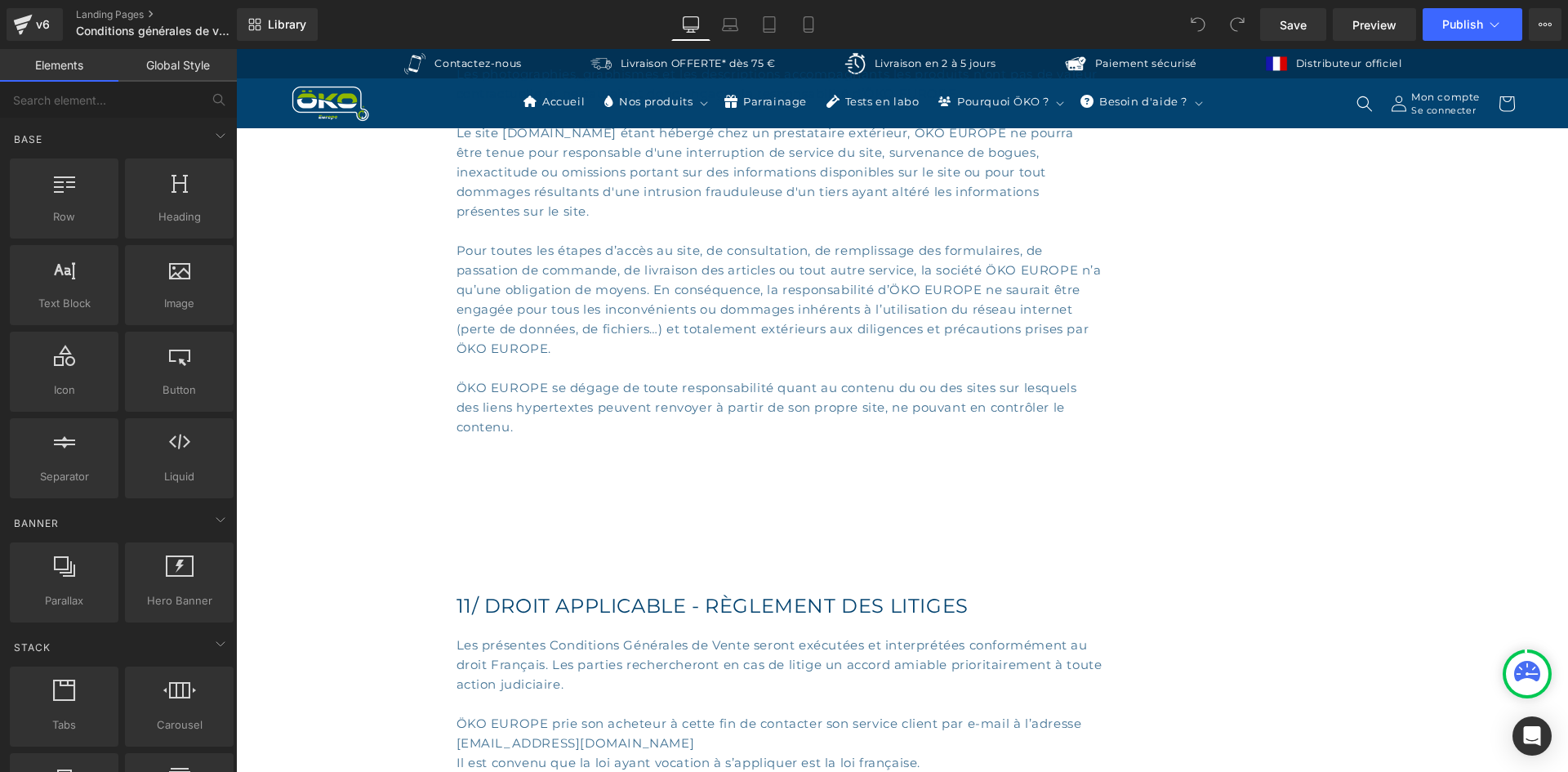
scroll to position [10765, 0]
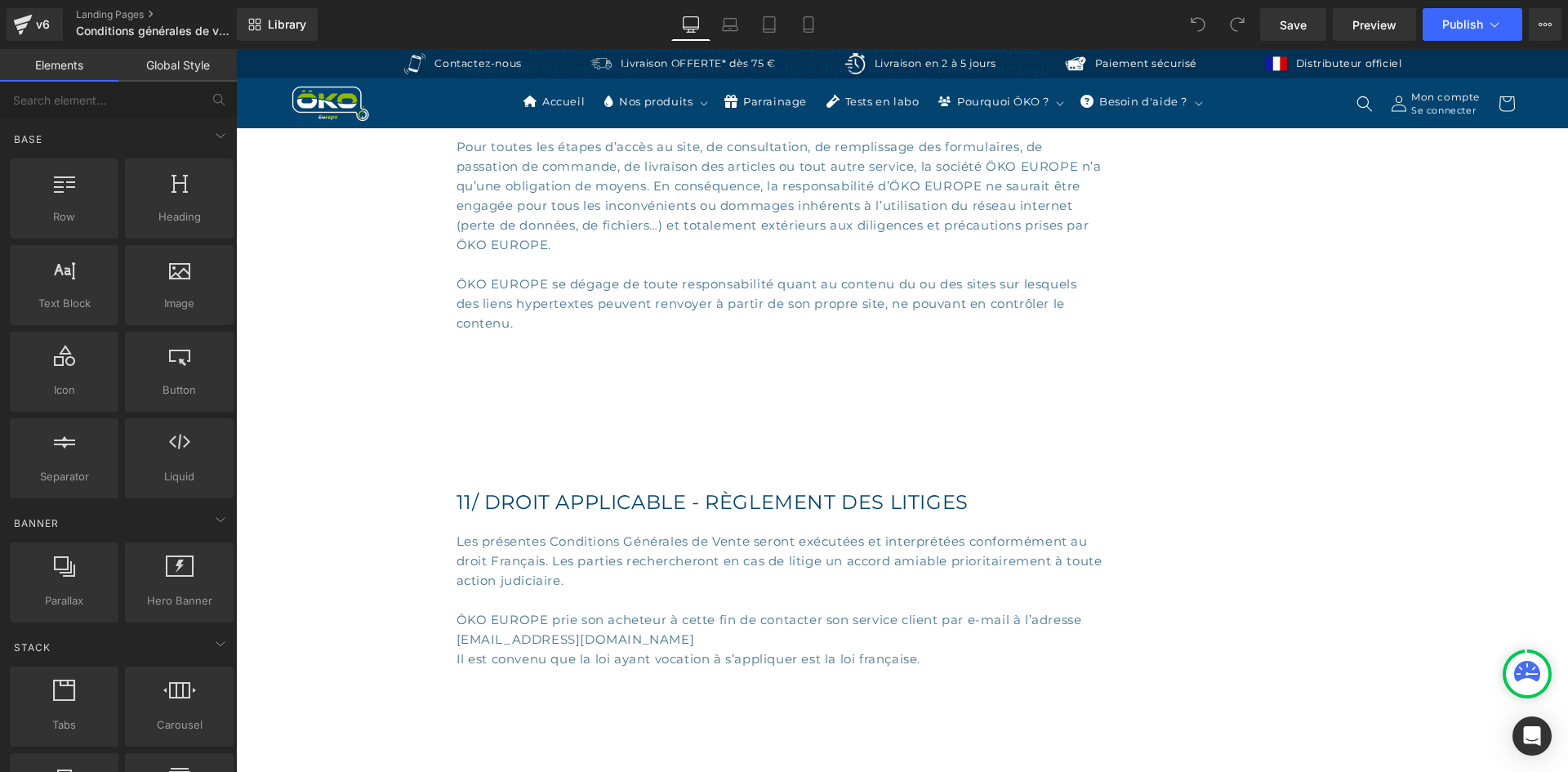
drag, startPoint x: 1566, startPoint y: 83, endPoint x: 1754, endPoint y: 719, distance: 663.2
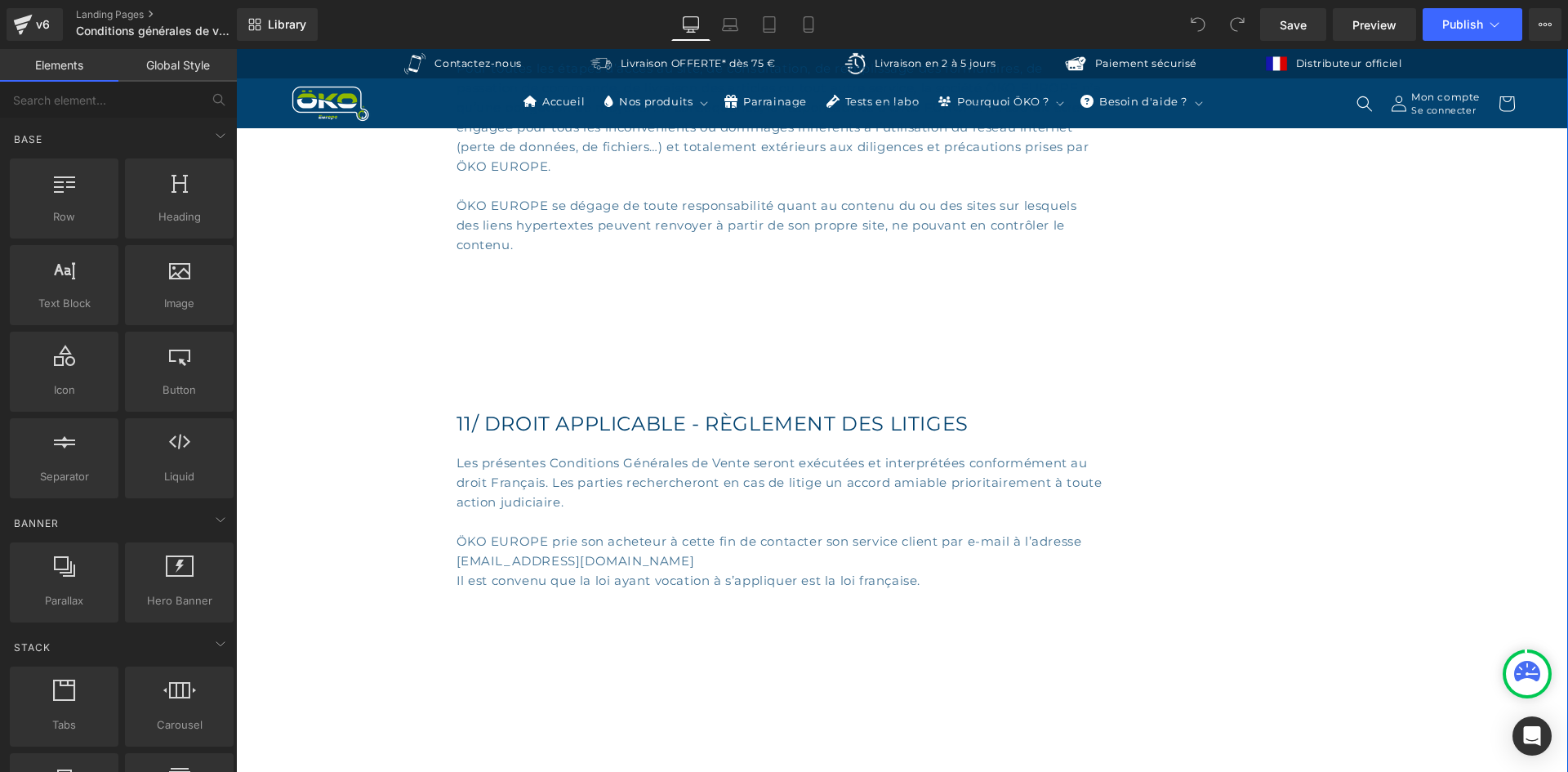
scroll to position [10847, 0]
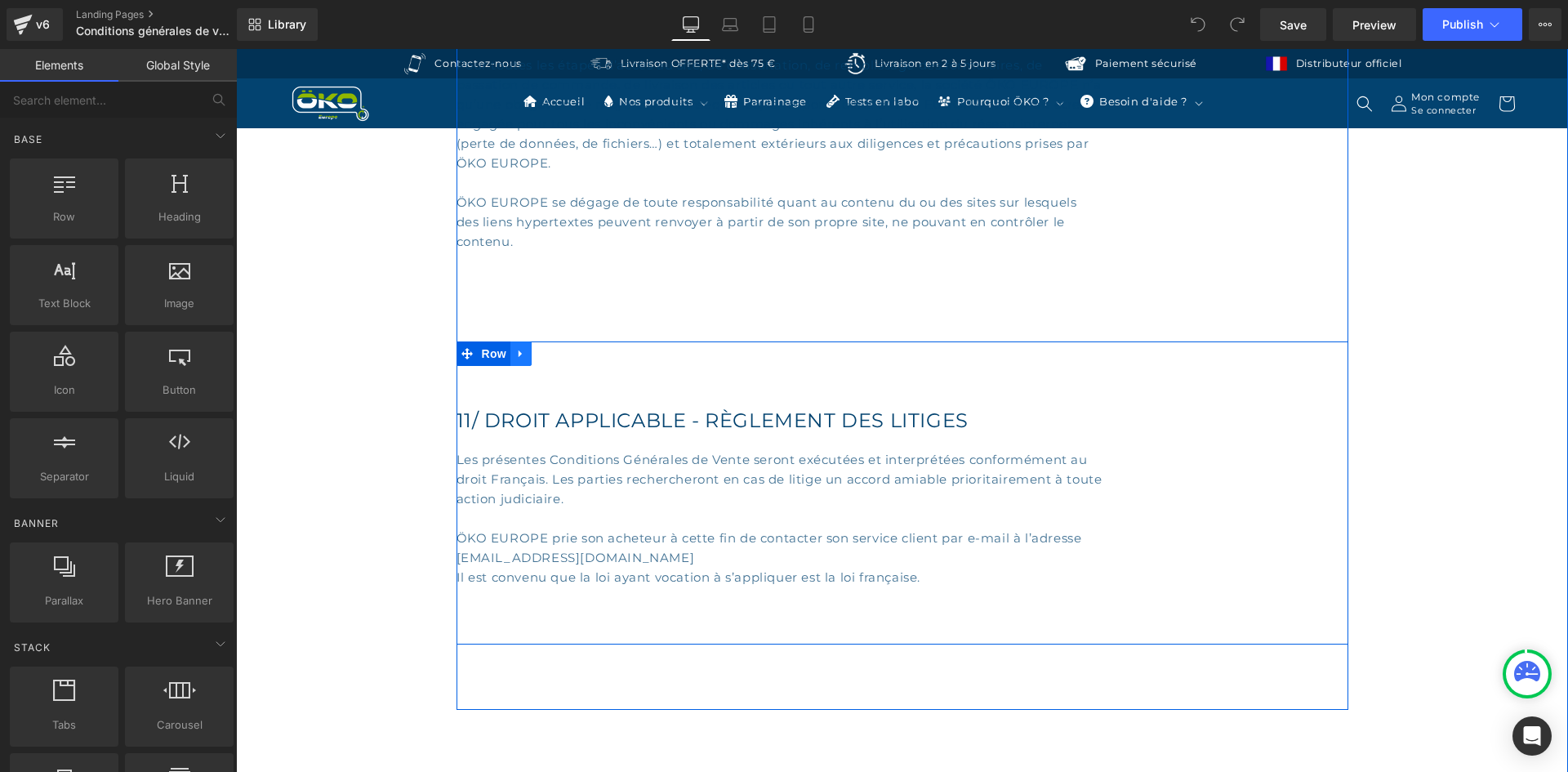
click at [518, 355] on icon at bounding box center [521, 353] width 11 height 12
click at [536, 357] on icon at bounding box center [542, 353] width 11 height 12
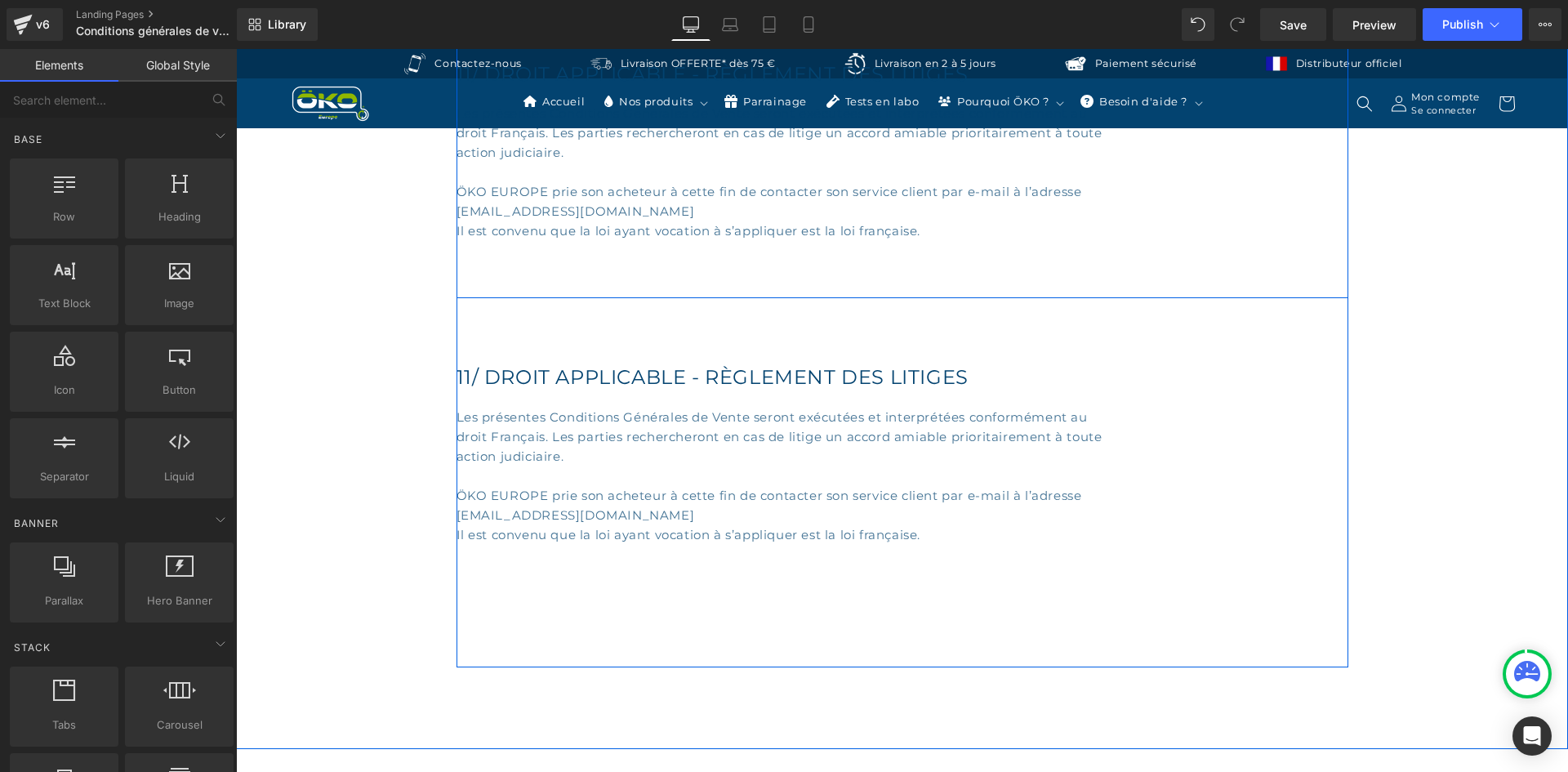
scroll to position [11214, 0]
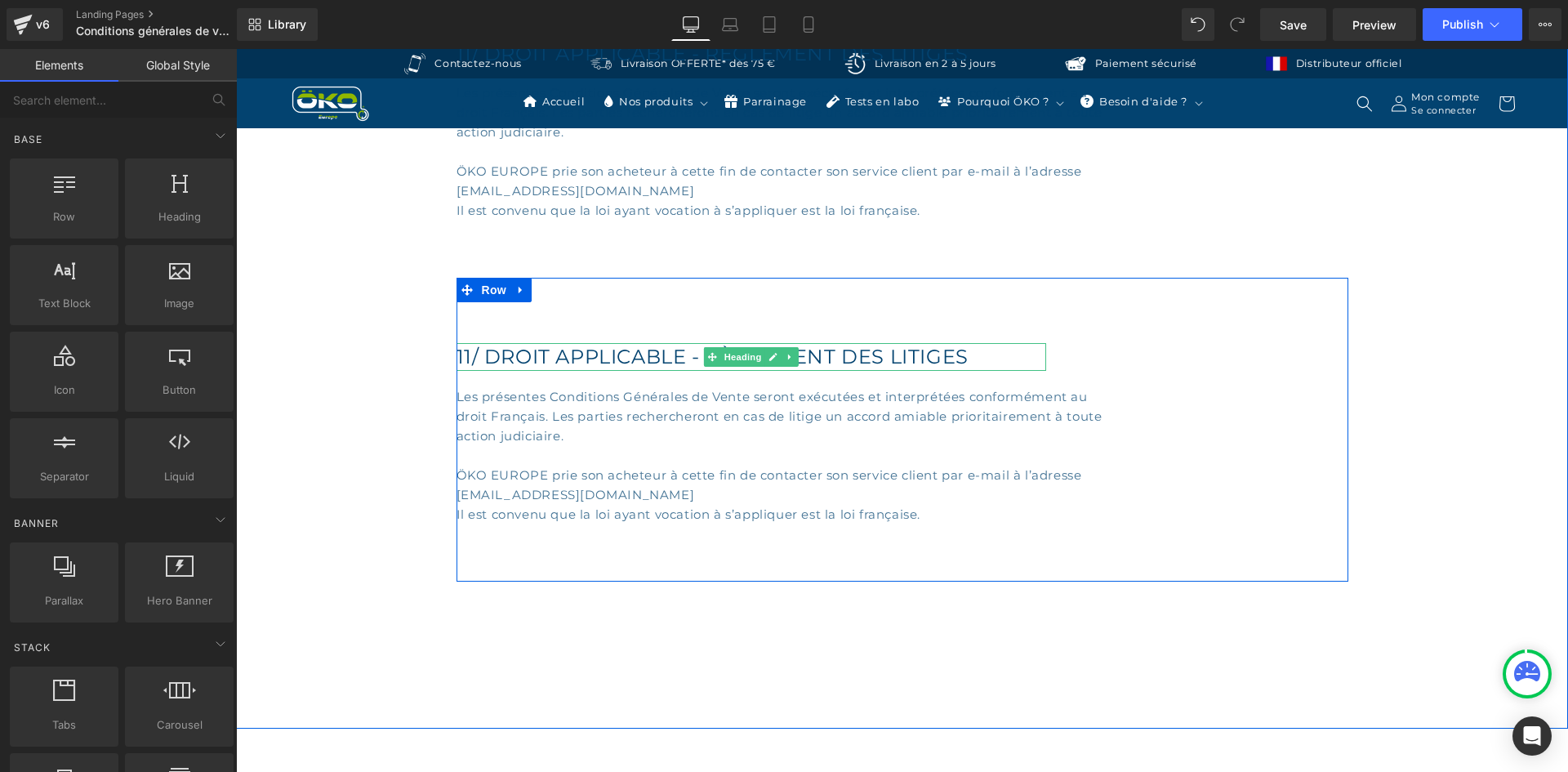
click at [465, 356] on h2 "11/ DROIT APPLICABLE - RÈGLEMENT DES LITIGES" at bounding box center [751, 357] width 589 height 28
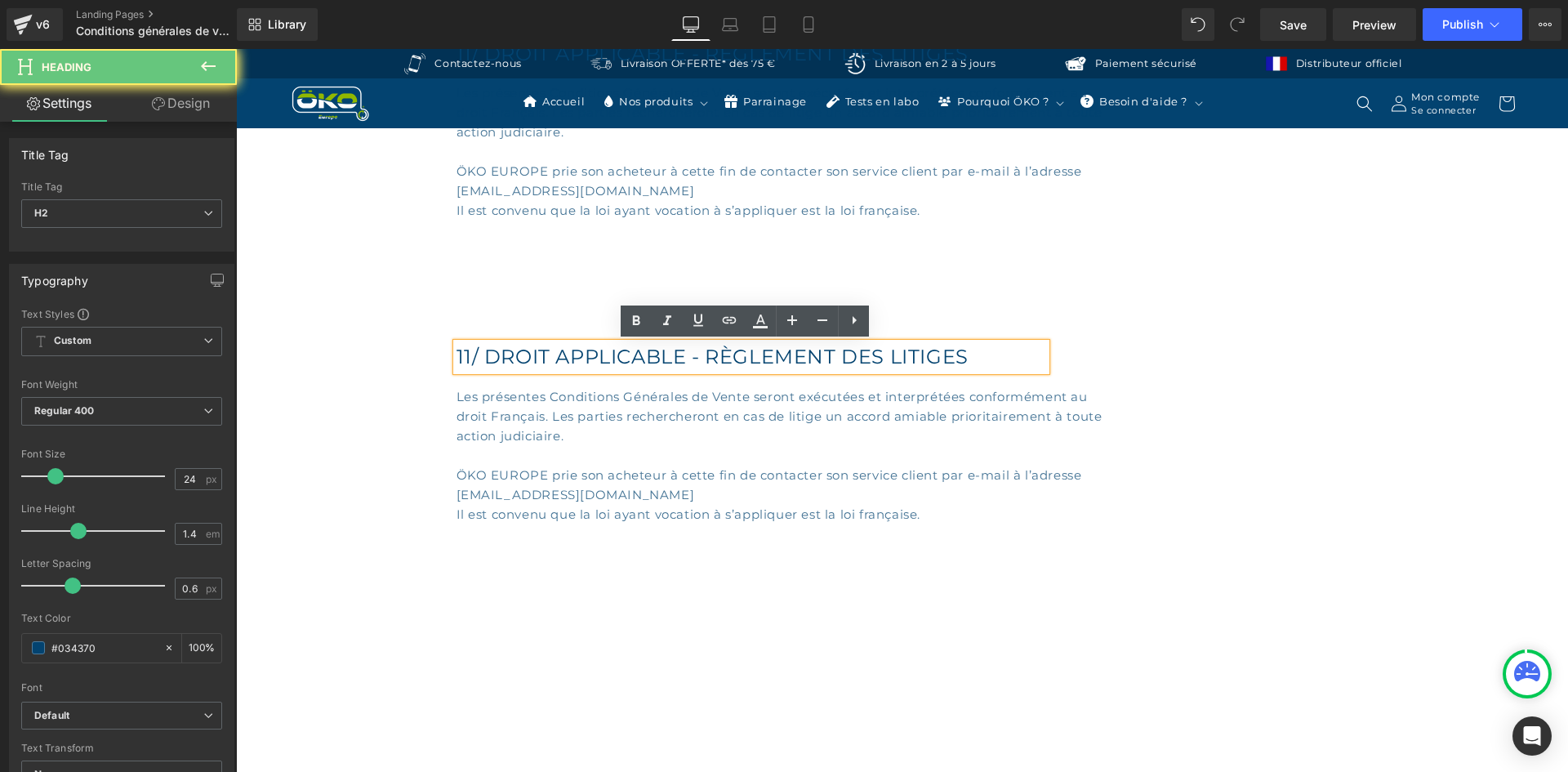
click at [461, 359] on h2 "11/ DROIT APPLICABLE - RÈGLEMENT DES LITIGES" at bounding box center [751, 357] width 589 height 28
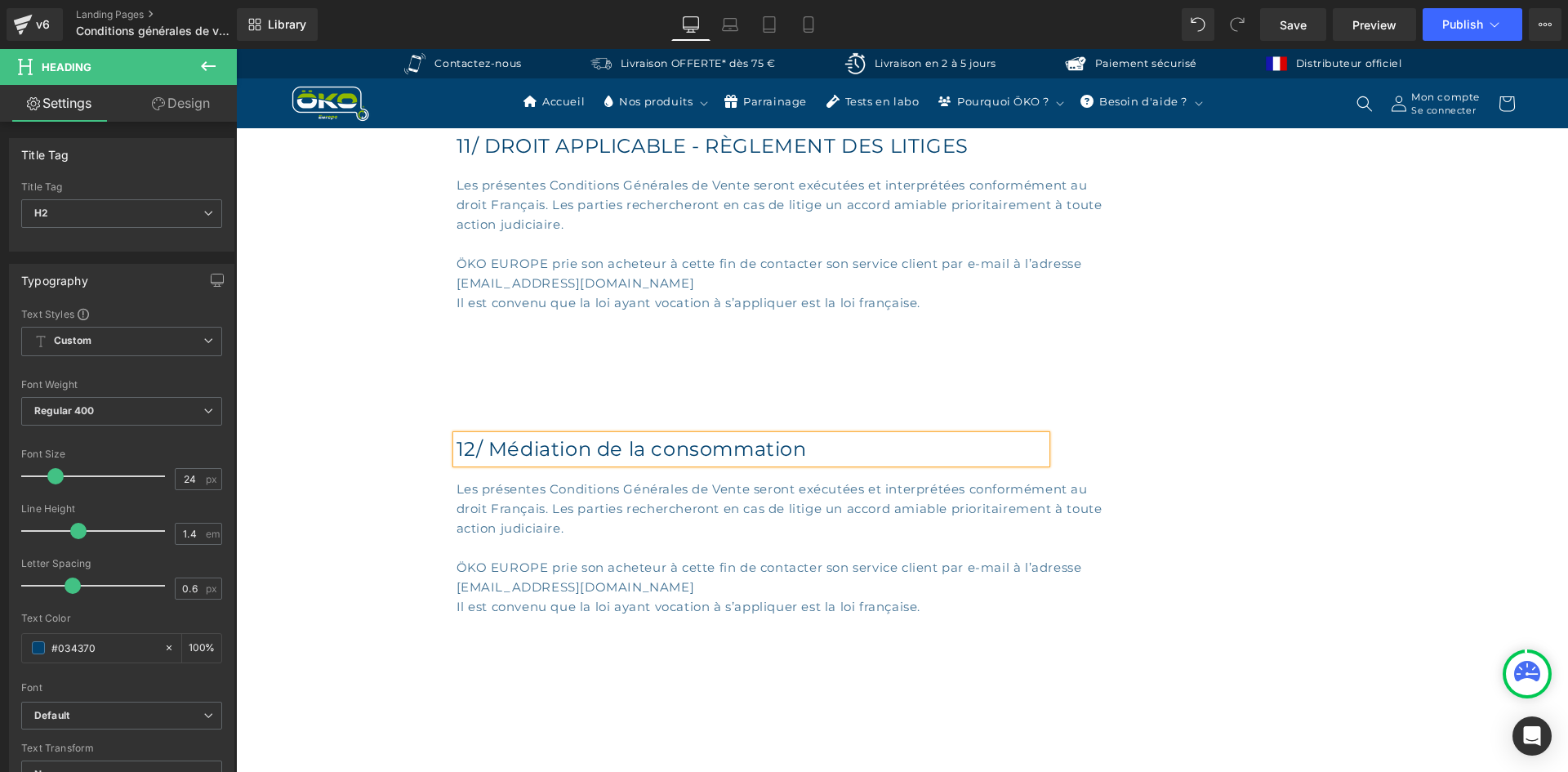
scroll to position [11132, 0]
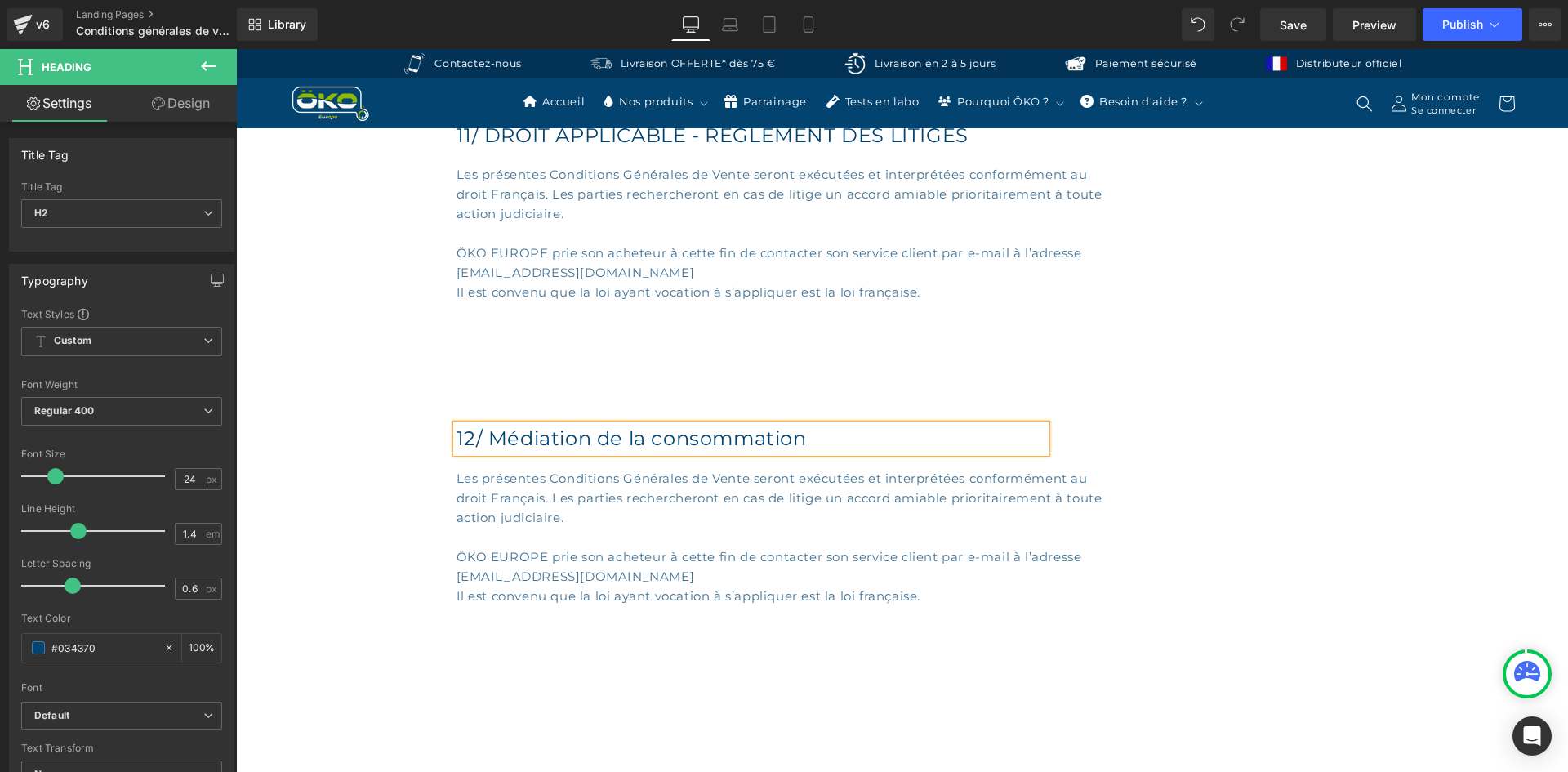
click at [506, 438] on h2 "12/ Médiation de la consommation" at bounding box center [751, 439] width 589 height 28
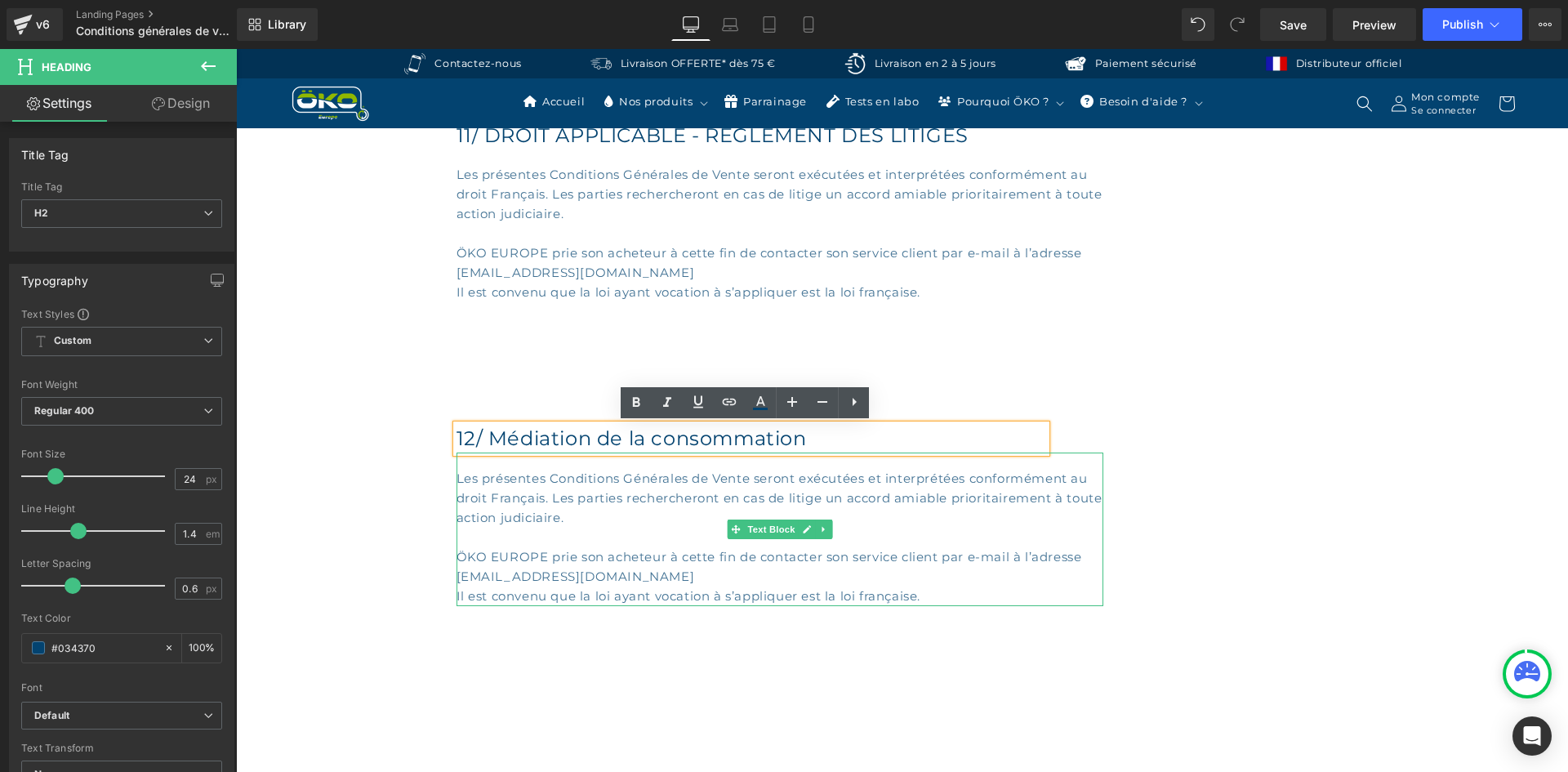
click at [603, 525] on p "Les présentes Conditions Générales de Vente seront exécutées et interprétées co…" at bounding box center [780, 499] width 647 height 59
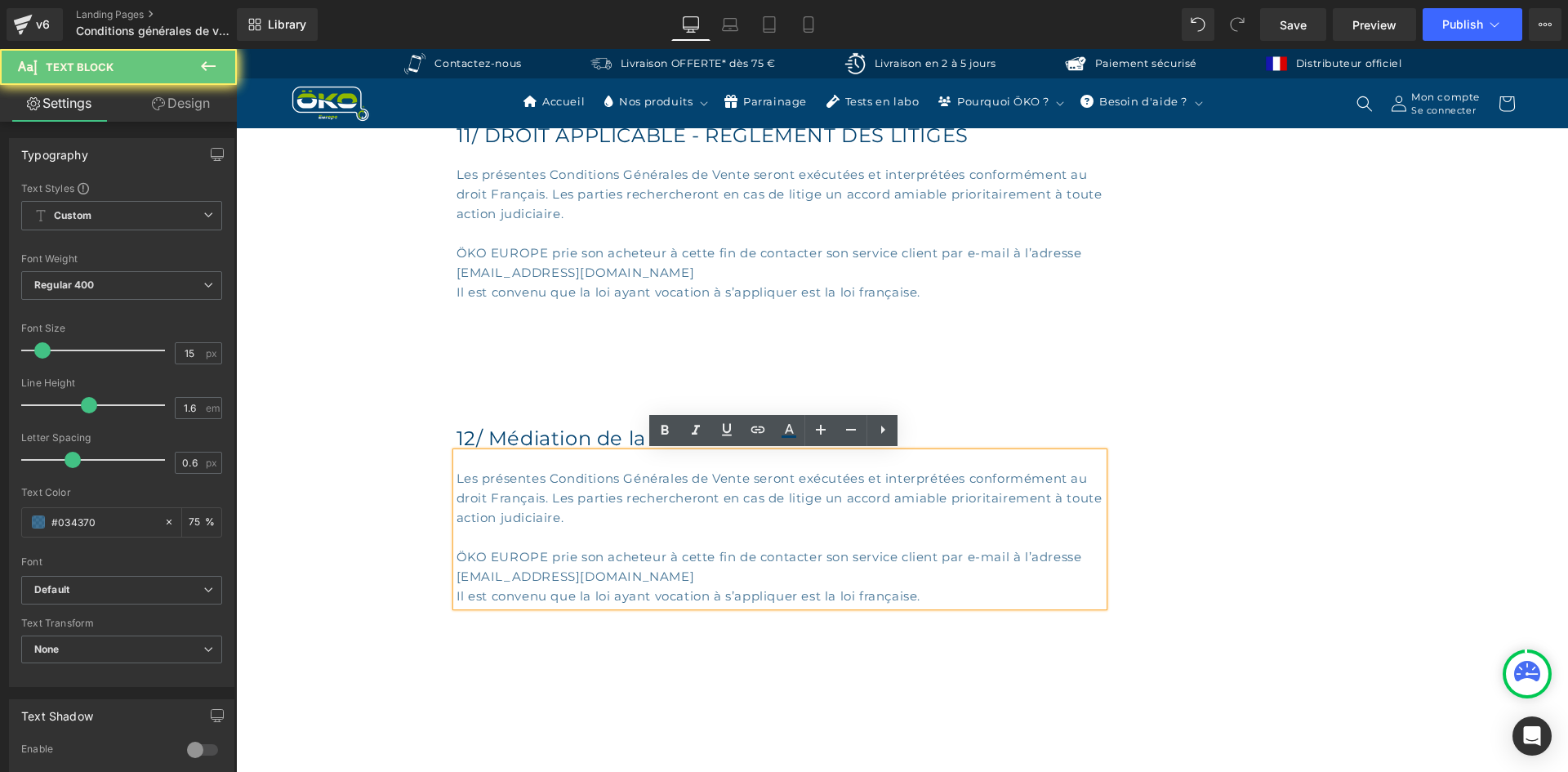
click at [637, 515] on p "Les présentes Conditions Générales de Vente seront exécutées et interprétées co…" at bounding box center [780, 499] width 647 height 59
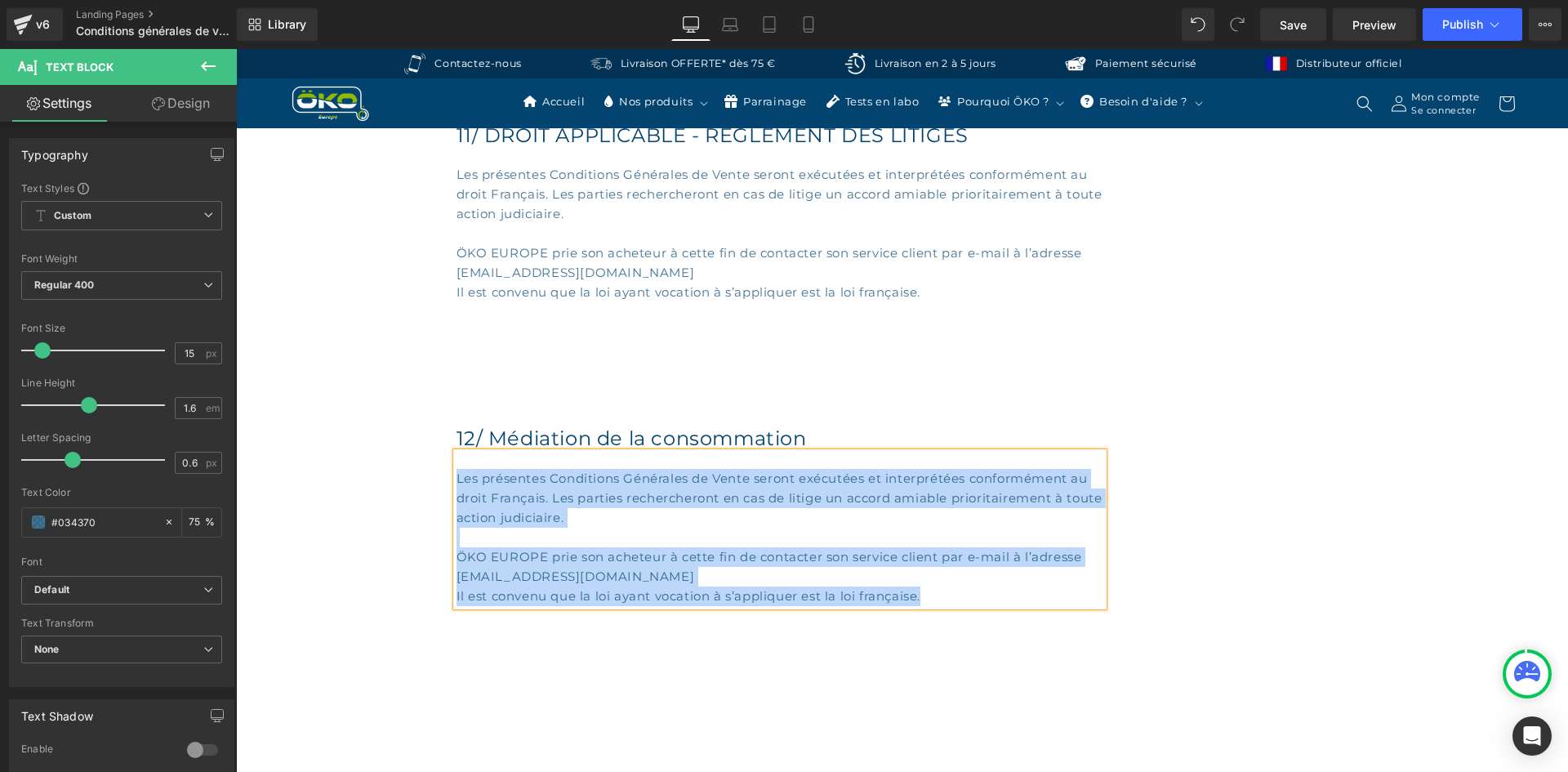
paste div
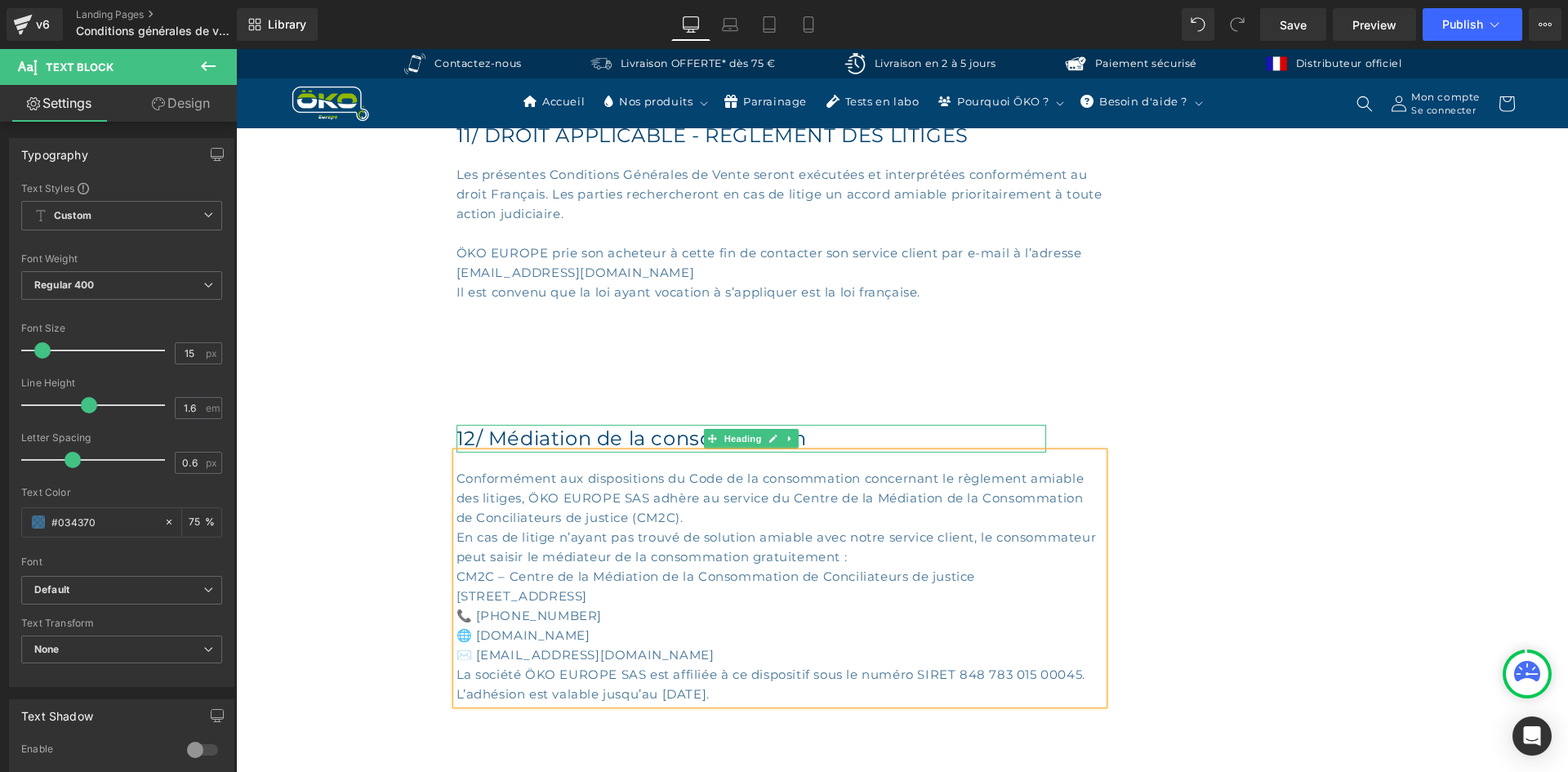
click at [796, 438] on h2 "12/ Médiation de la consommation" at bounding box center [751, 439] width 589 height 28
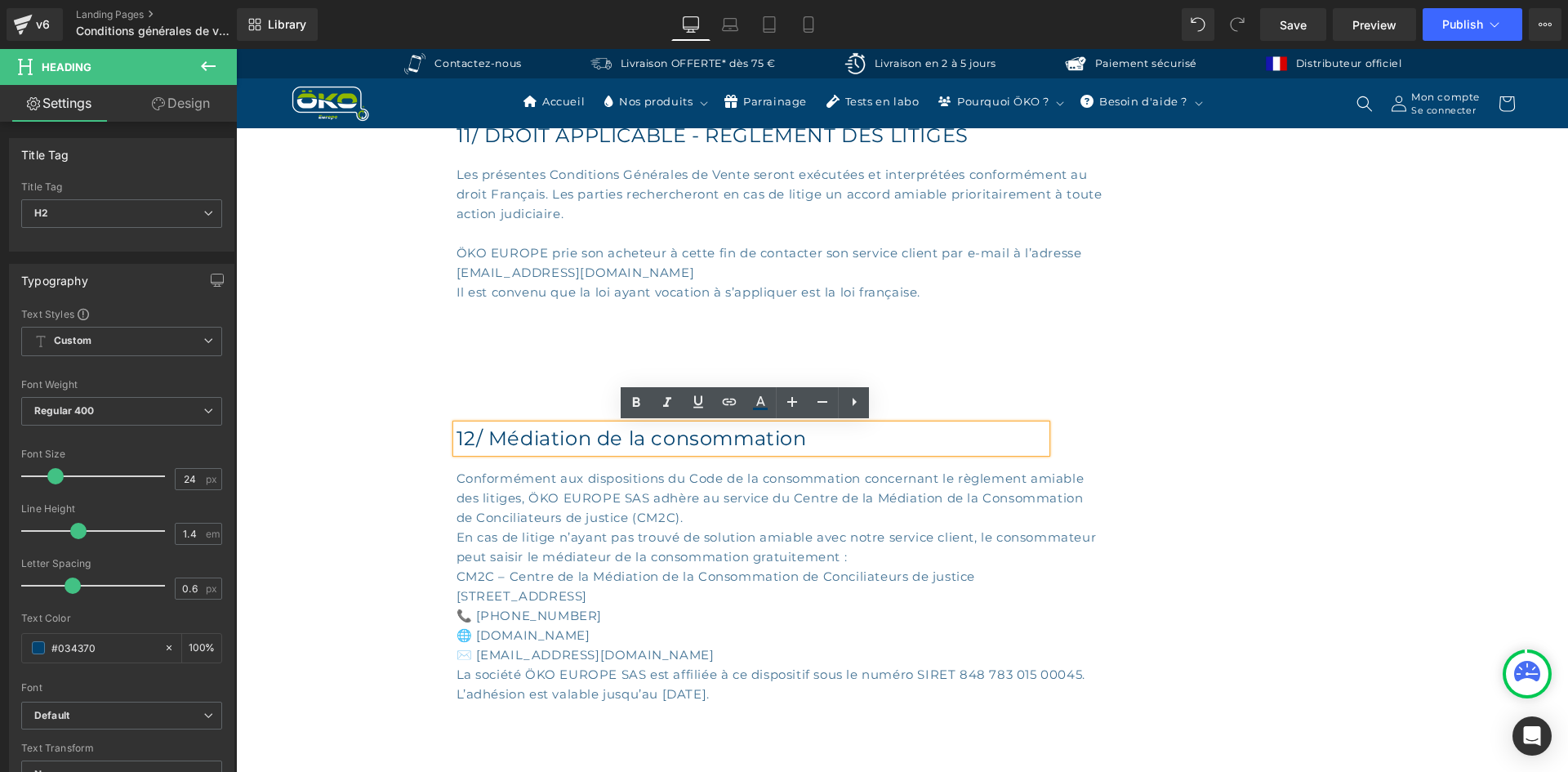
drag, startPoint x: 800, startPoint y: 432, endPoint x: 488, endPoint y: 434, distance: 312.0
click at [488, 434] on h2 "12/ Médiation de la consommation" at bounding box center [751, 439] width 589 height 28
click at [1129, 467] on div "12/ MÉDIATION DE LA CONSOMMATION Heading Conformément aux dispositions du Code …" at bounding box center [902, 560] width 892 height 402
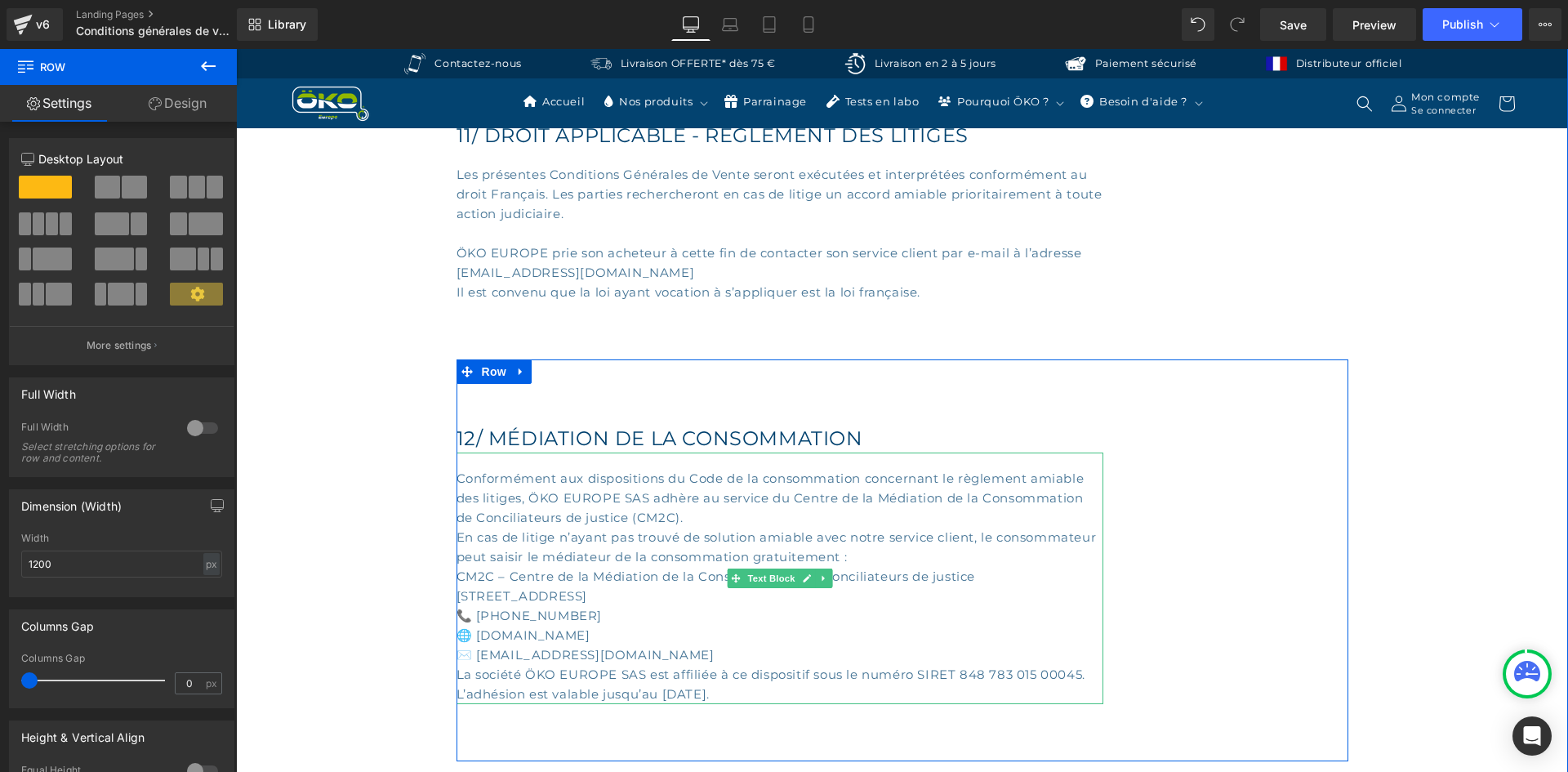
click at [704, 518] on p "Conformément aux dispositions du Code de la consommation concernant le règlemen…" at bounding box center [780, 499] width 647 height 59
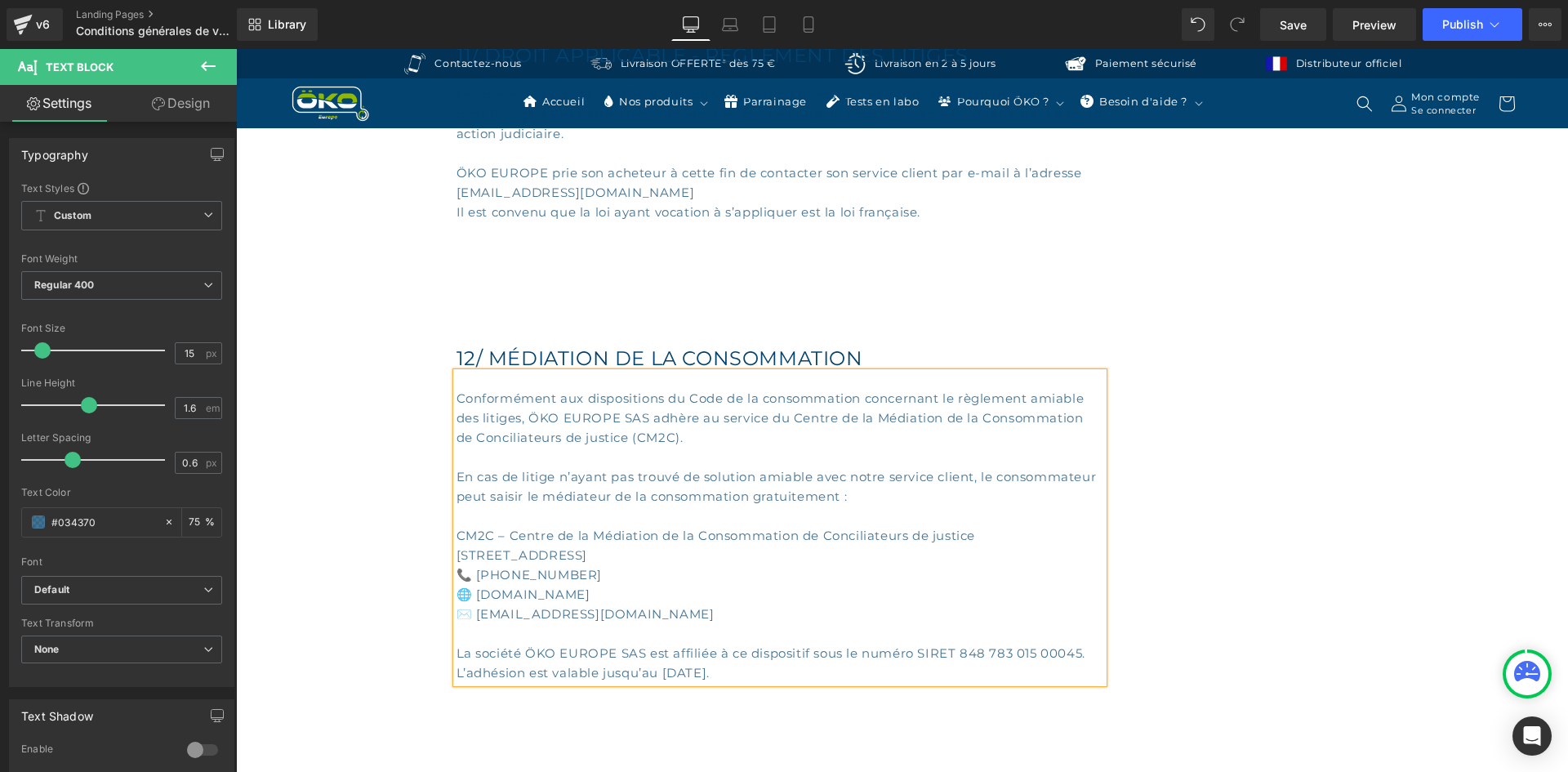
scroll to position [11214, 0]
click at [1079, 650] on p "La société ÖKO EUROPE SAS est affiliée à ce dispositif sous le numéro SIRET 848…" at bounding box center [780, 642] width 647 height 39
drag, startPoint x: 525, startPoint y: 416, endPoint x: 641, endPoint y: 417, distance: 116.0
click at [641, 417] on p "Conformément aux dispositions du Code de la consommation concernant le règlemen…" at bounding box center [780, 425] width 647 height 78
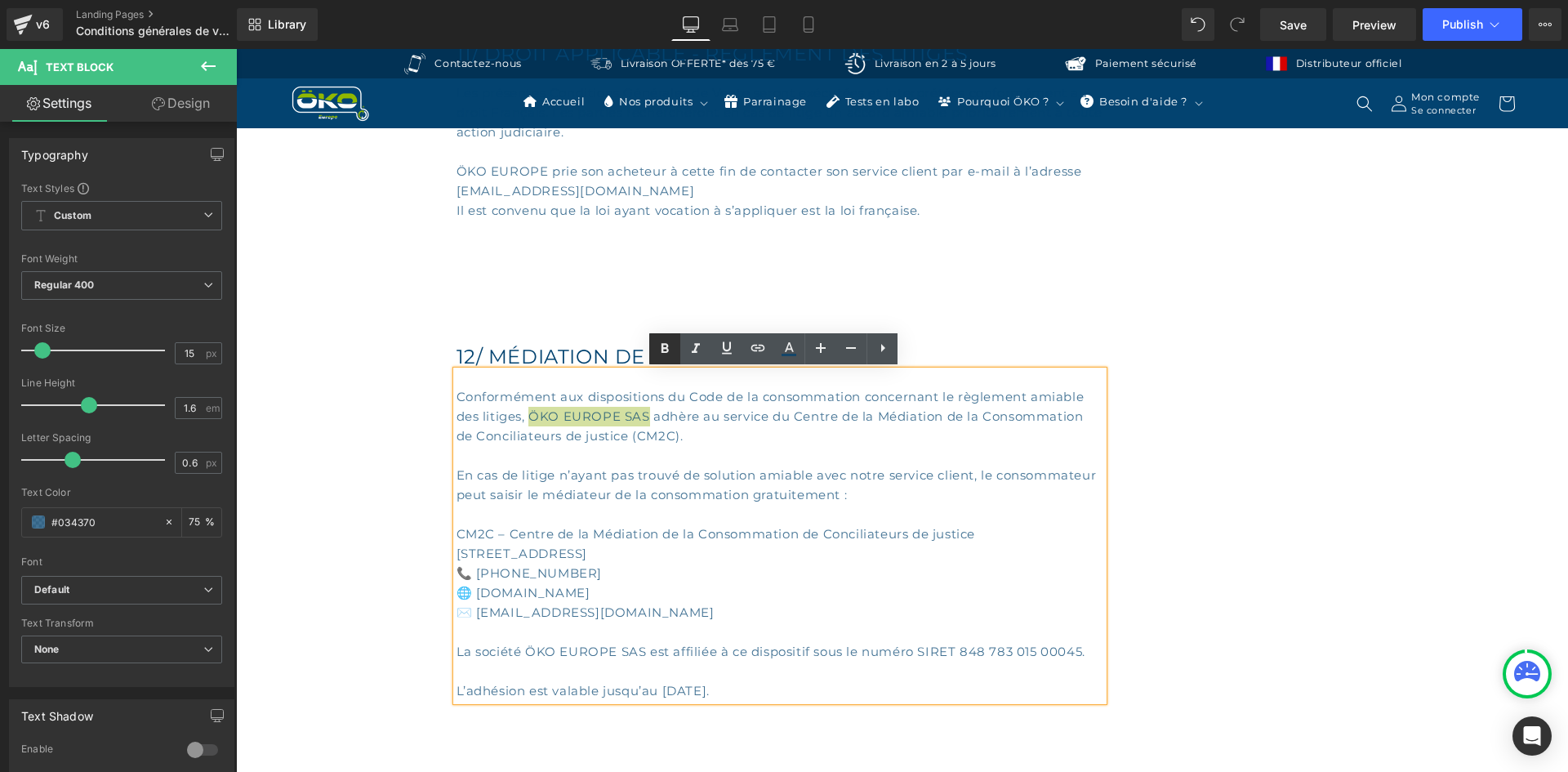
click at [655, 349] on icon at bounding box center [665, 349] width 20 height 20
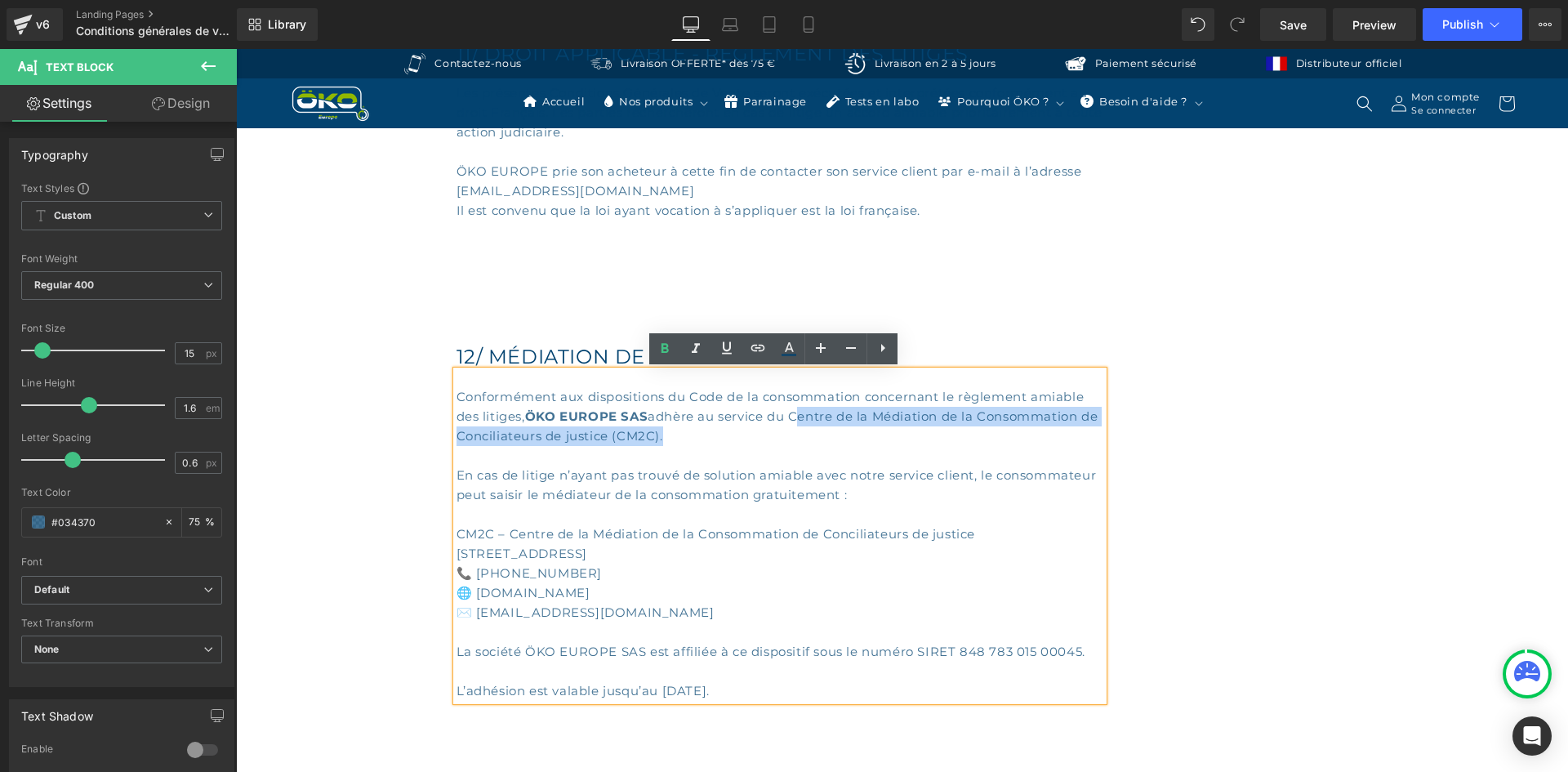
drag, startPoint x: 792, startPoint y: 415, endPoint x: 675, endPoint y: 434, distance: 118.5
click at [675, 434] on p "Conformément aux dispositions du Code de la consommation concernant le règlemen…" at bounding box center [780, 425] width 647 height 78
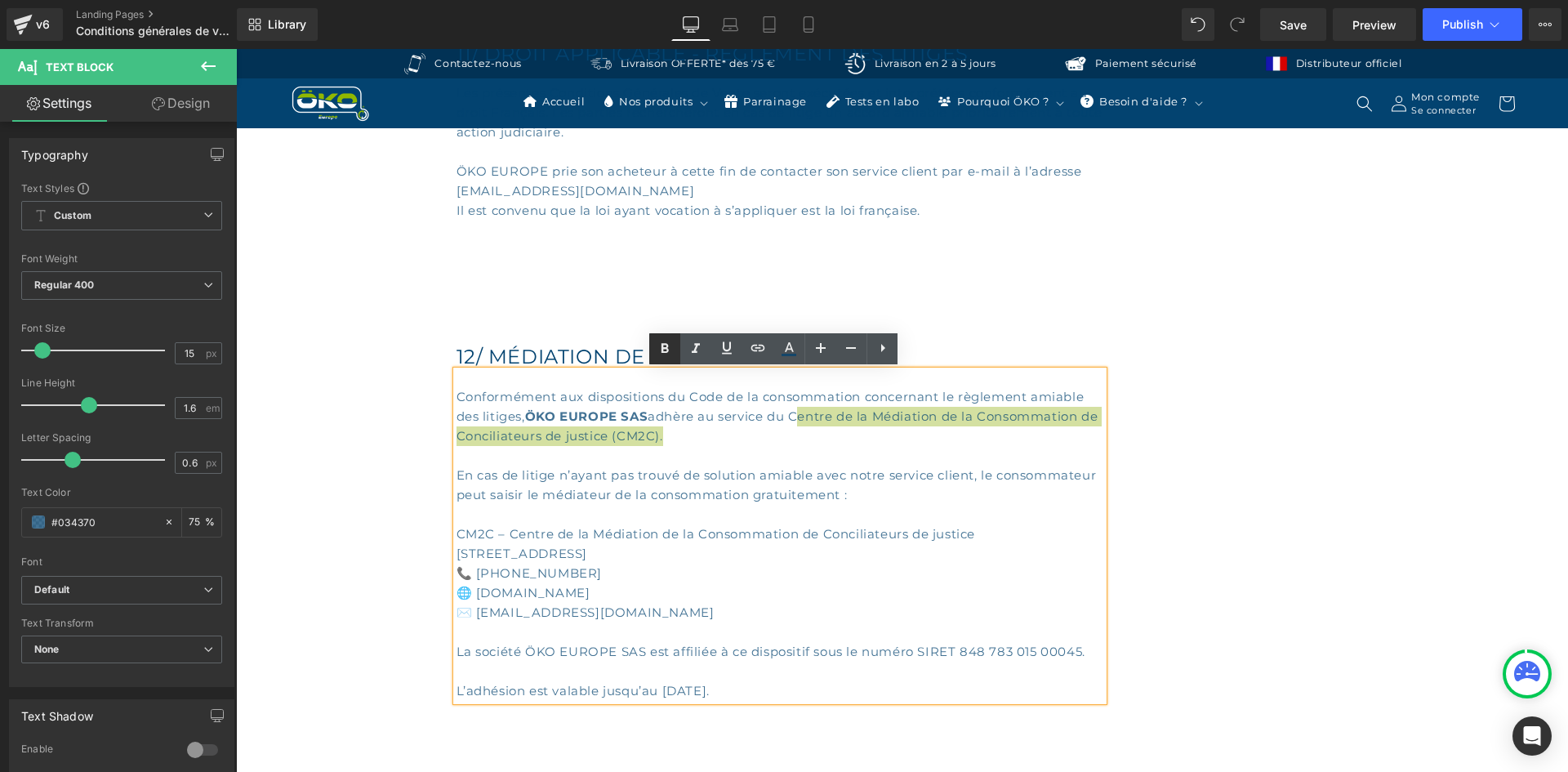
click at [665, 357] on icon at bounding box center [665, 349] width 20 height 20
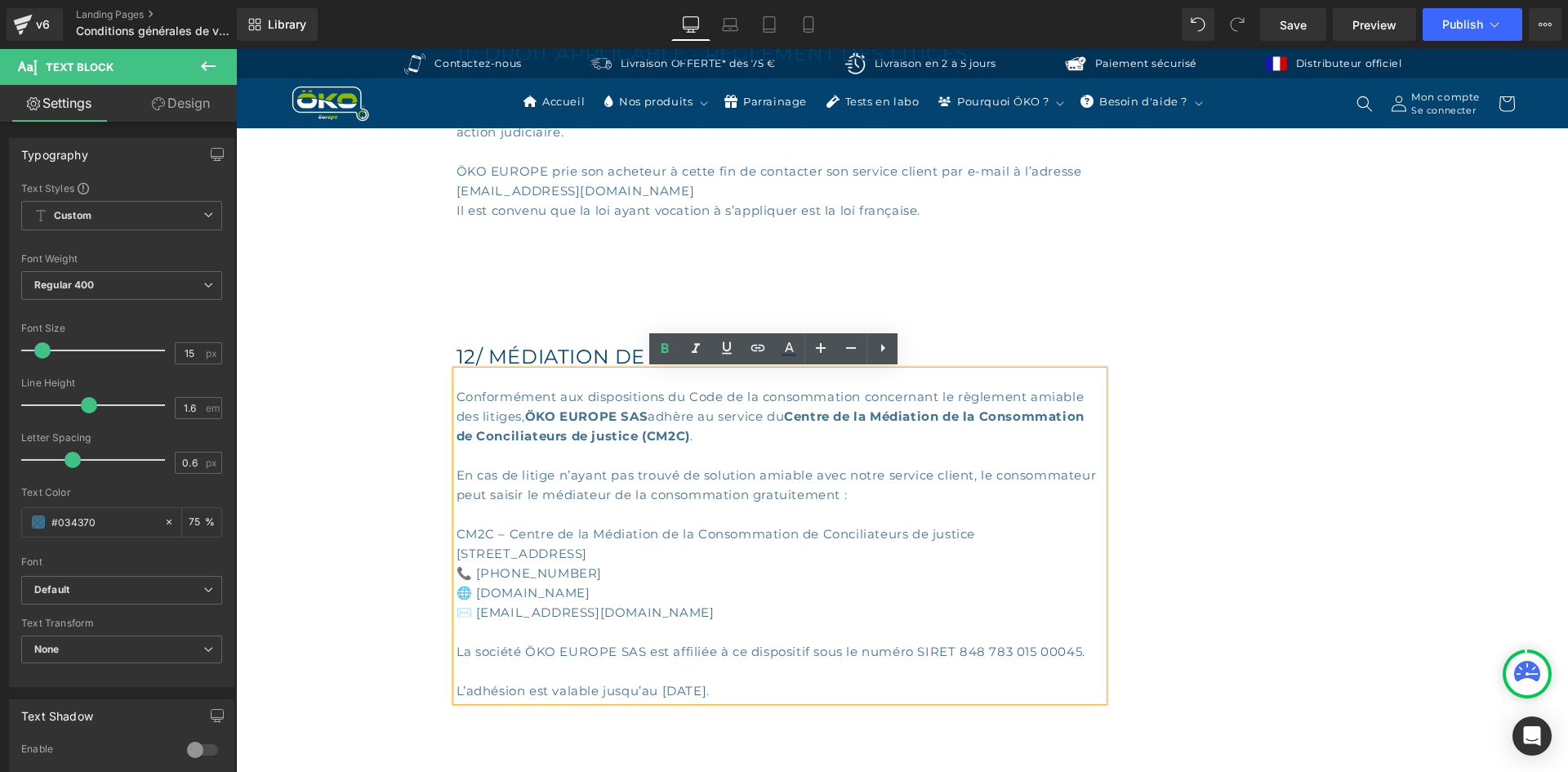
drag, startPoint x: 780, startPoint y: 687, endPoint x: 659, endPoint y: 687, distance: 121.0
click at [659, 687] on p "L’adhésion est valable jusqu’au [DATE]." at bounding box center [780, 691] width 647 height 20
click at [666, 352] on icon at bounding box center [665, 348] width 7 height 10
click at [974, 568] on p "📞 [PHONE_NUMBER]" at bounding box center [780, 573] width 647 height 20
click at [1173, 367] on div "12/ MÉDIATION DE LA CONSOMMATION Heading Conformément aux dispositions du Code …" at bounding box center [902, 517] width 892 height 480
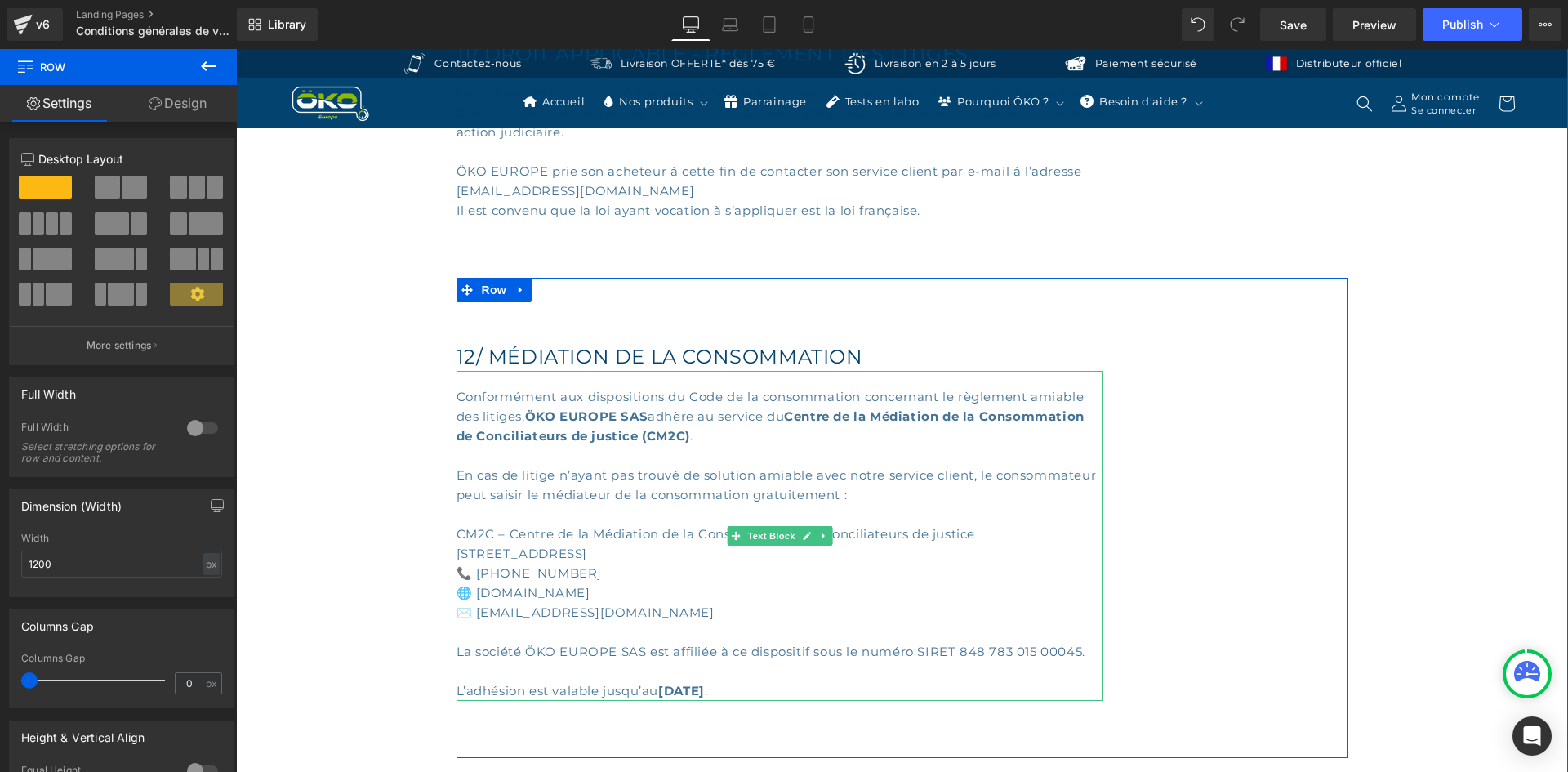
click at [982, 509] on p "CM2C – Centre de la Médiation de la Consommation de Conciliateurs de justice" at bounding box center [780, 525] width 647 height 39
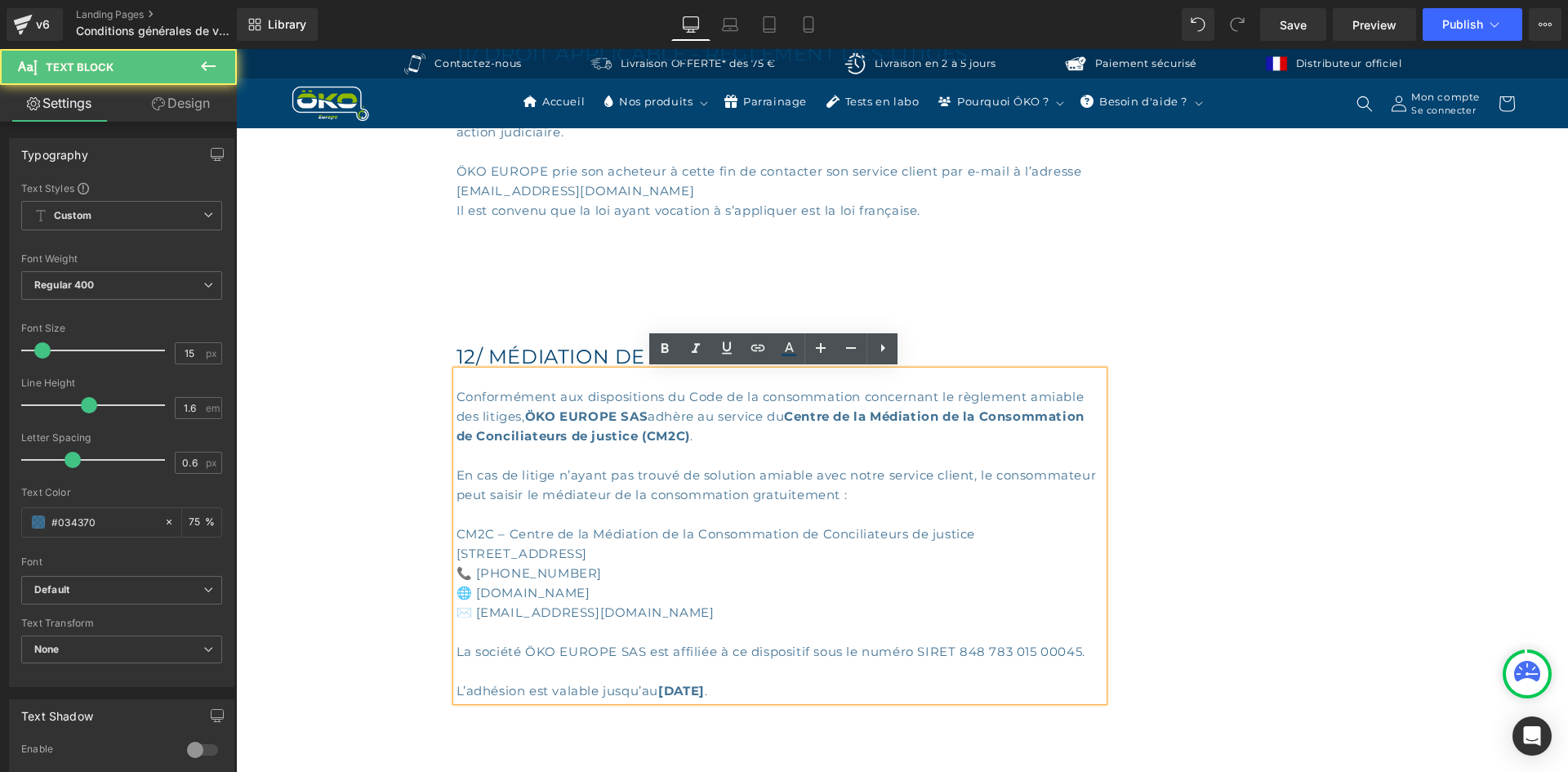
click at [1171, 476] on div "12/ MÉDIATION DE LA CONSOMMATION Heading Conformément aux dispositions du Code …" at bounding box center [902, 517] width 892 height 480
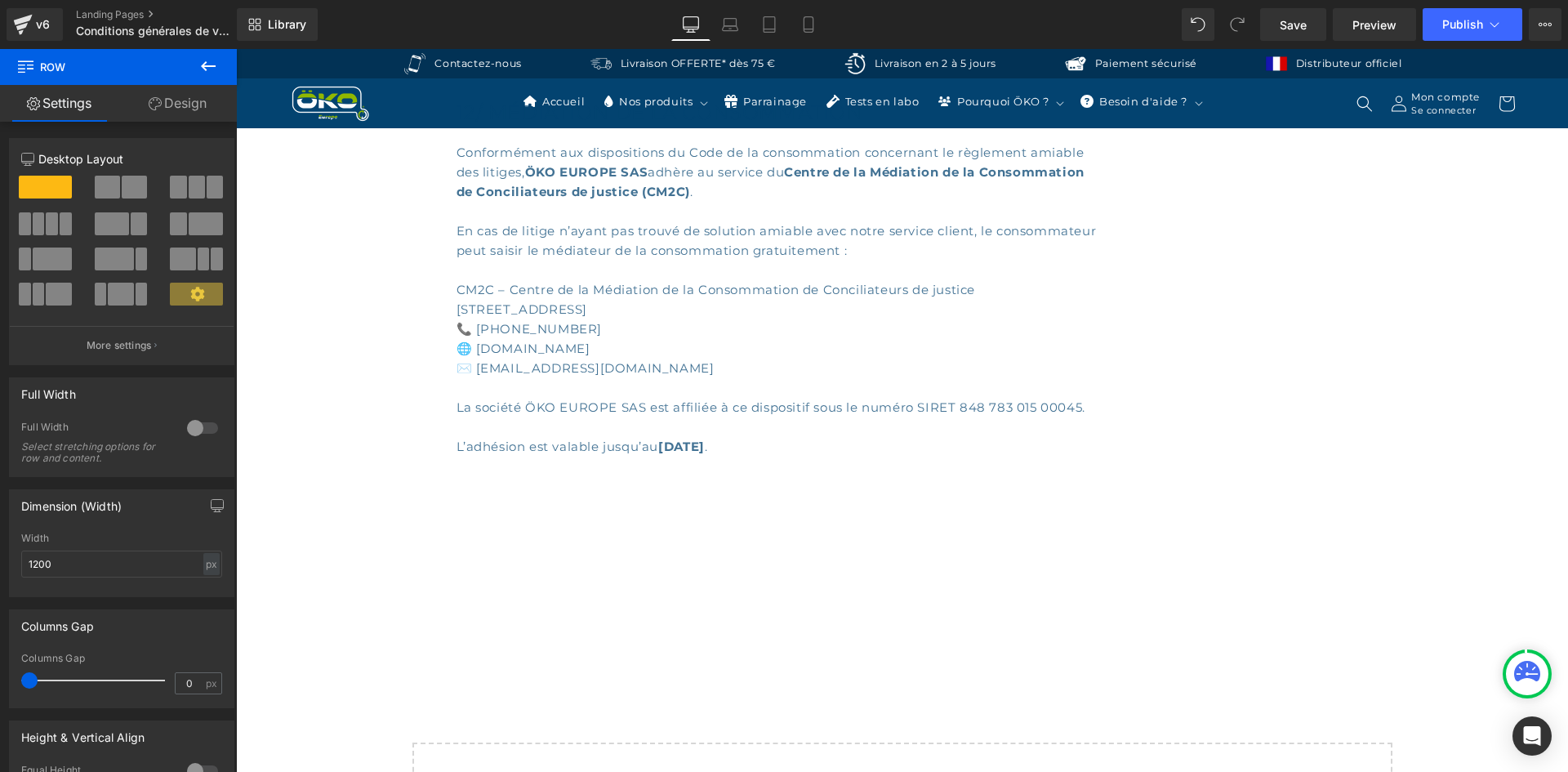
scroll to position [11459, 0]
click at [1449, 2] on div "Library Desktop Desktop Laptop Tablet Mobile Save Preview Publish Scheduled Vie…" at bounding box center [901, 25] width 1331 height 49
click at [1453, 11] on button "Publish" at bounding box center [1472, 25] width 99 height 33
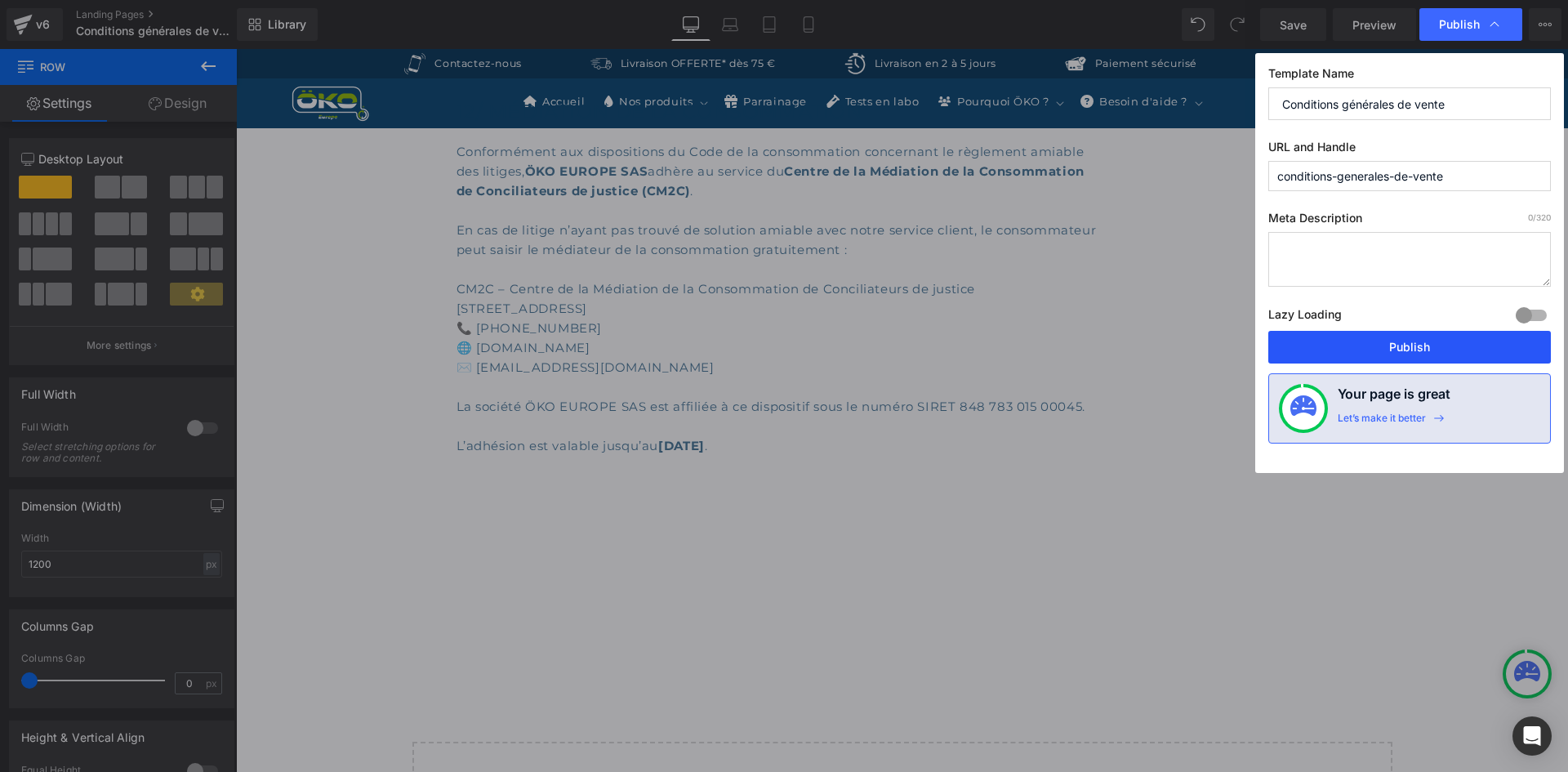
drag, startPoint x: 1351, startPoint y: 347, endPoint x: 598, endPoint y: 274, distance: 756.5
click at [1351, 347] on button "Publish" at bounding box center [1410, 347] width 282 height 33
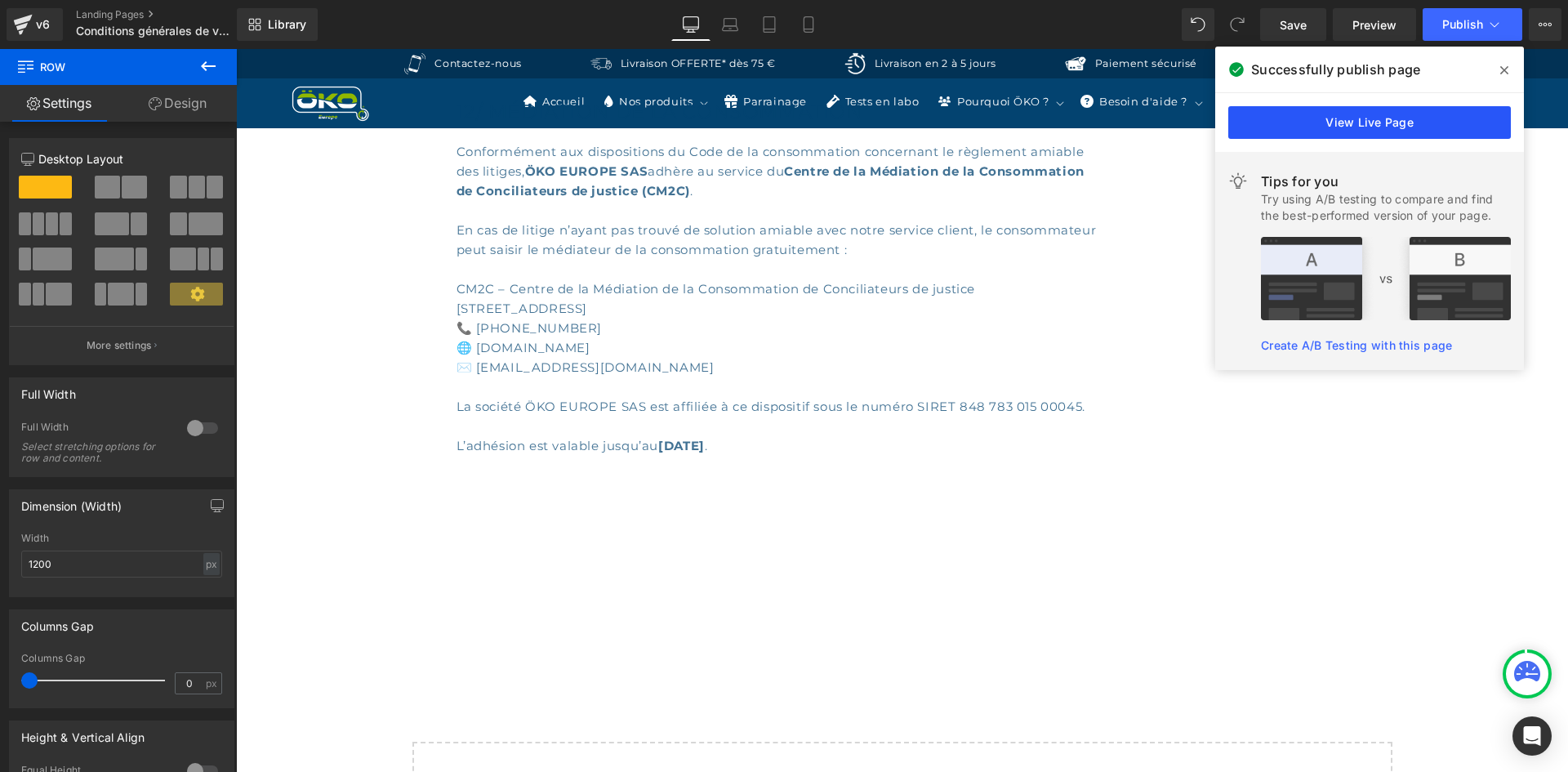
click at [1409, 131] on link "View Live Page" at bounding box center [1369, 122] width 282 height 33
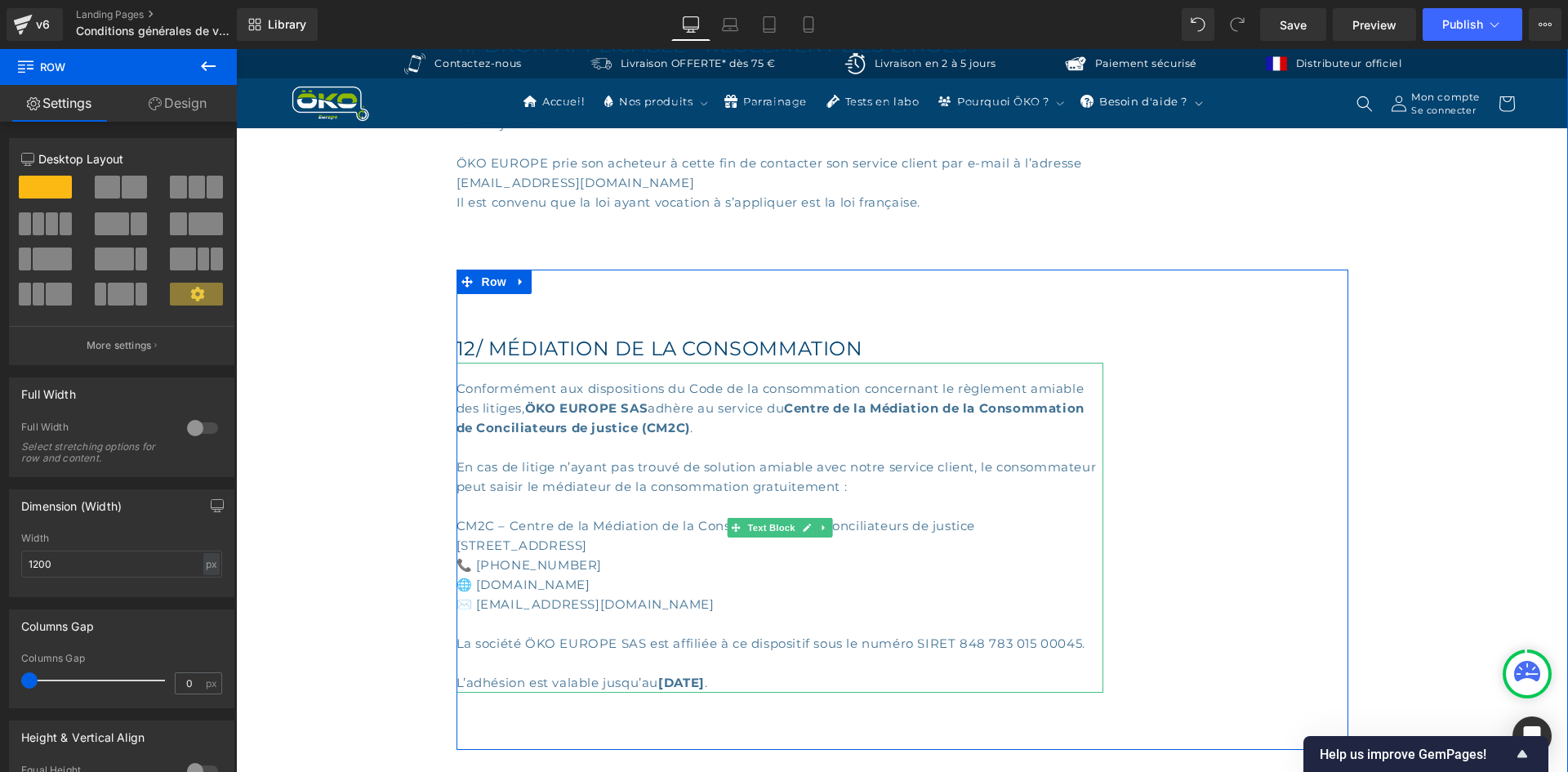
scroll to position [11132, 0]
